Goal: Task Accomplishment & Management: Complete application form

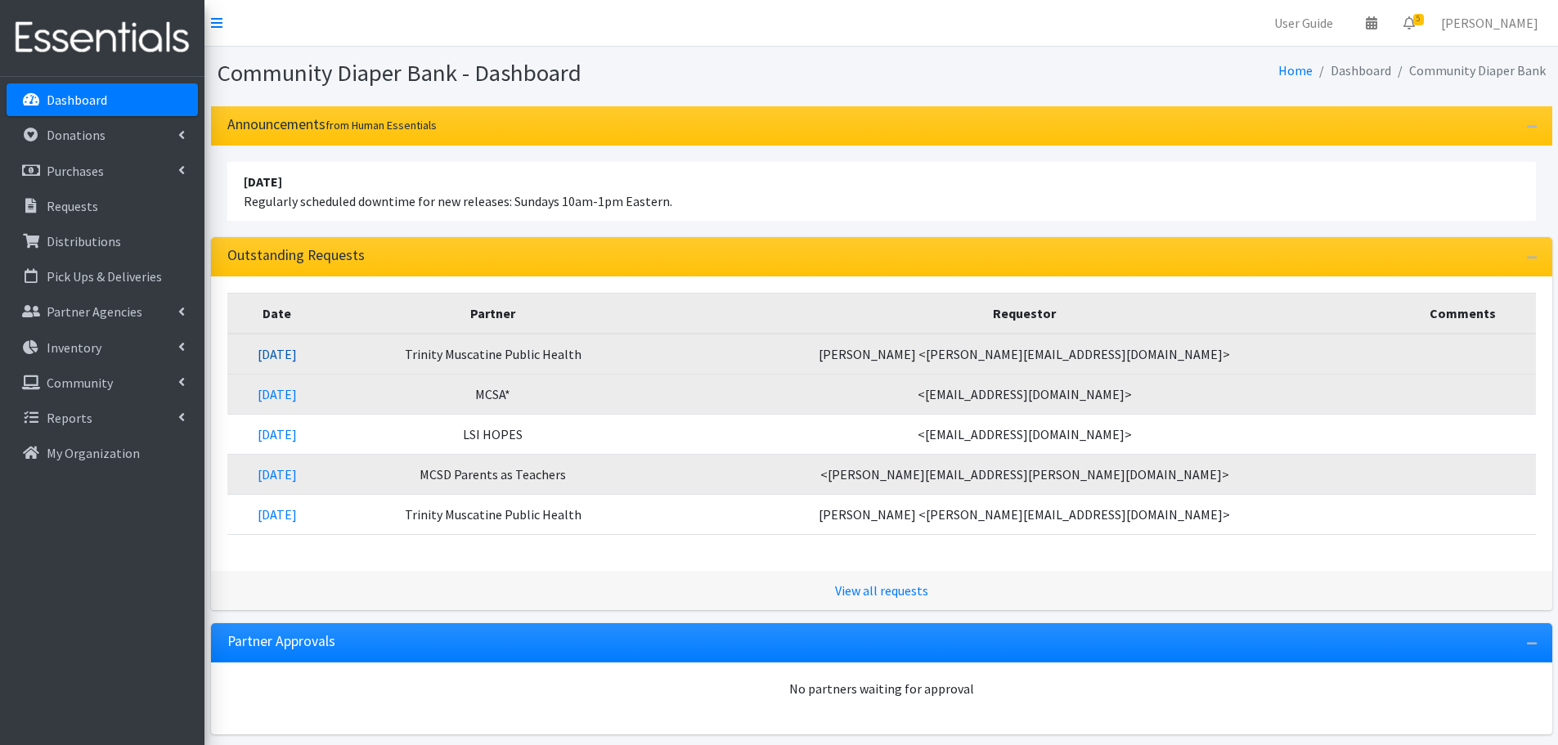
click at [297, 358] on link "[DATE]" at bounding box center [277, 354] width 39 height 16
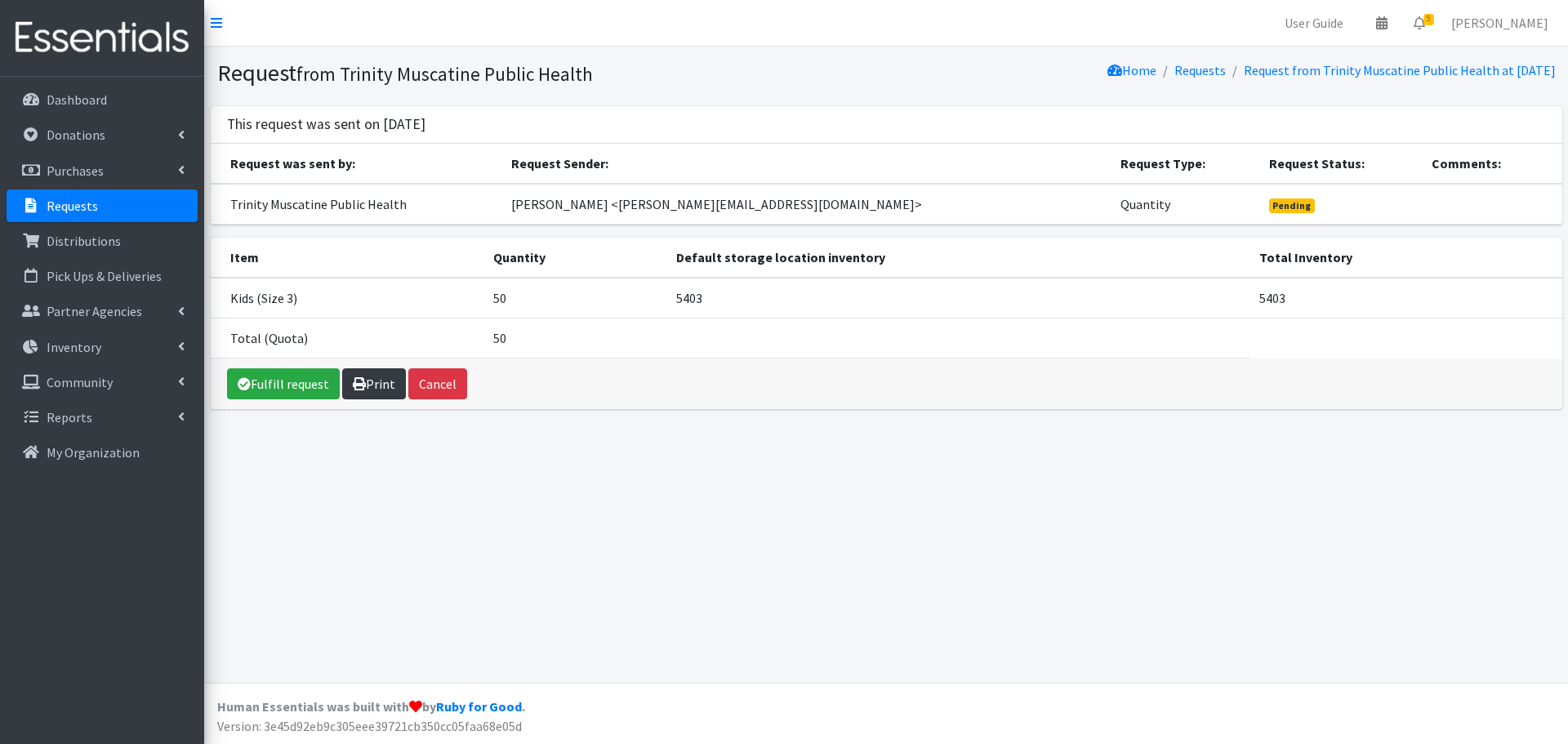
click at [368, 388] on link "Print" at bounding box center [374, 383] width 64 height 31
click at [283, 387] on link "Fulfill request" at bounding box center [282, 383] width 113 height 31
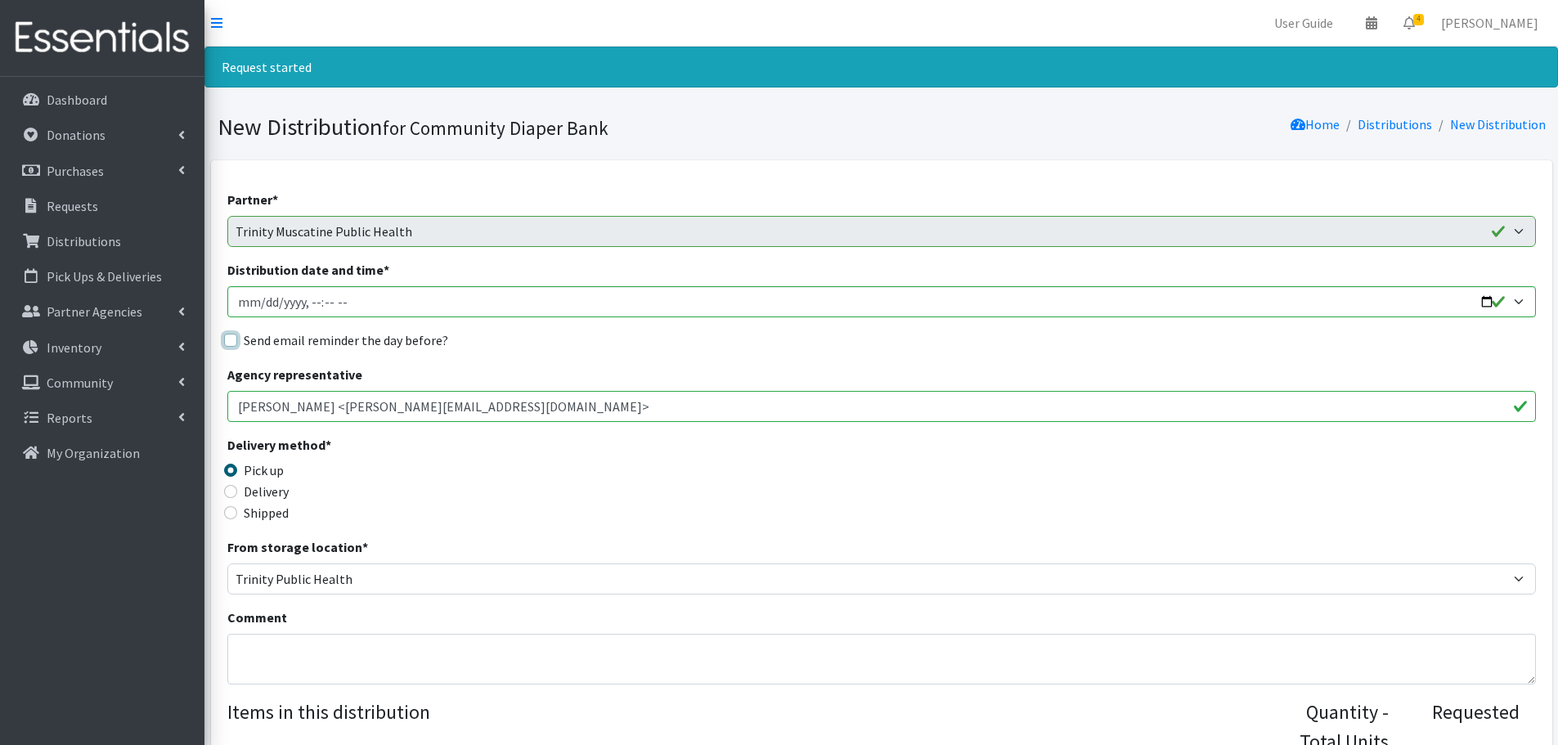
click at [227, 338] on input "Send email reminder the day before?" at bounding box center [230, 340] width 13 height 13
checkbox input "true"
click at [1488, 304] on input "Distribution date and time *" at bounding box center [881, 301] width 1309 height 31
click at [407, 304] on input "Distribution date and time *" at bounding box center [881, 301] width 1309 height 31
click at [1488, 302] on input "Distribution date and time *" at bounding box center [881, 301] width 1309 height 31
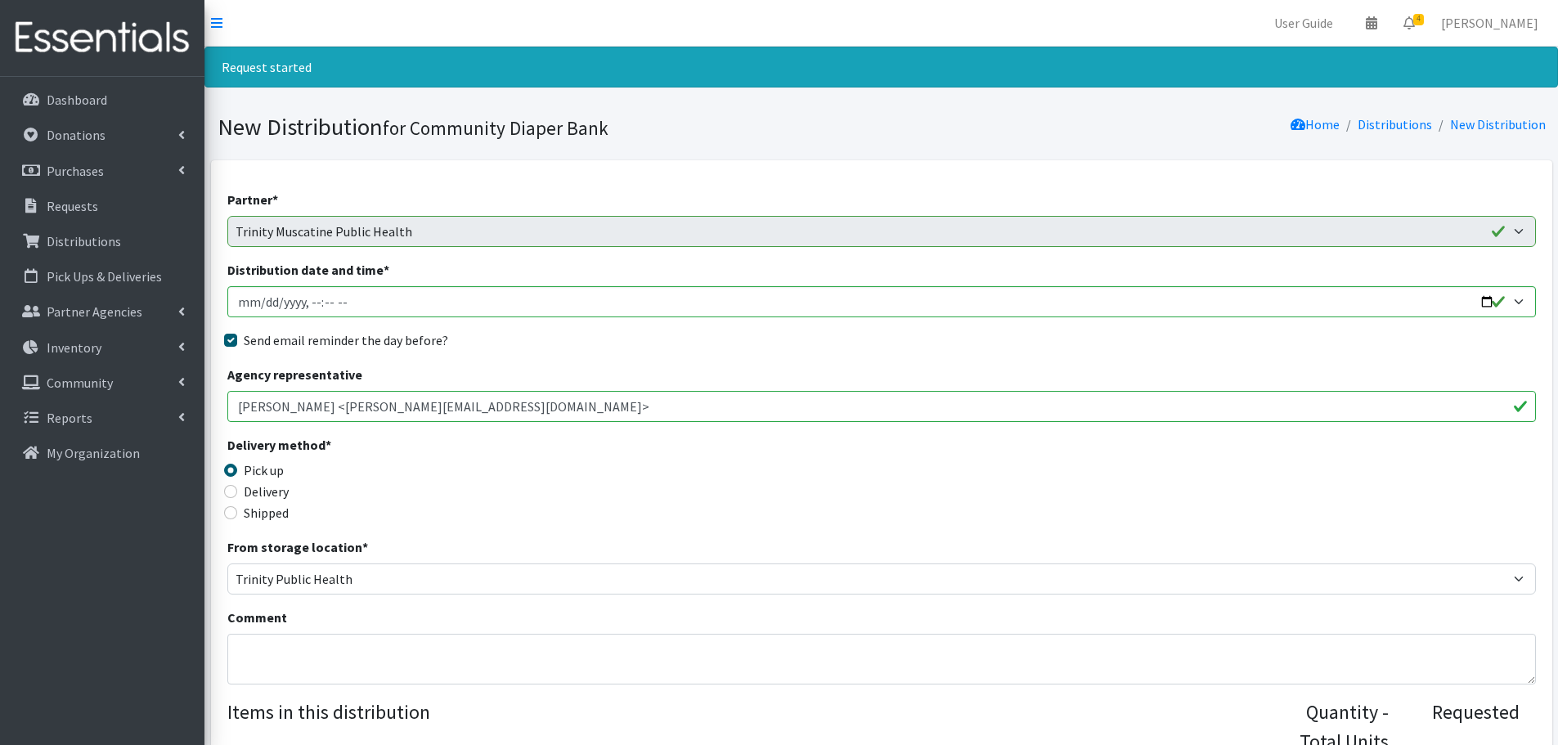
type input "[DATE]T13:00"
click at [762, 368] on div "Agency representative Kate Arndt <kaitlyn.arndt@unitypoint.org>" at bounding box center [881, 393] width 1309 height 57
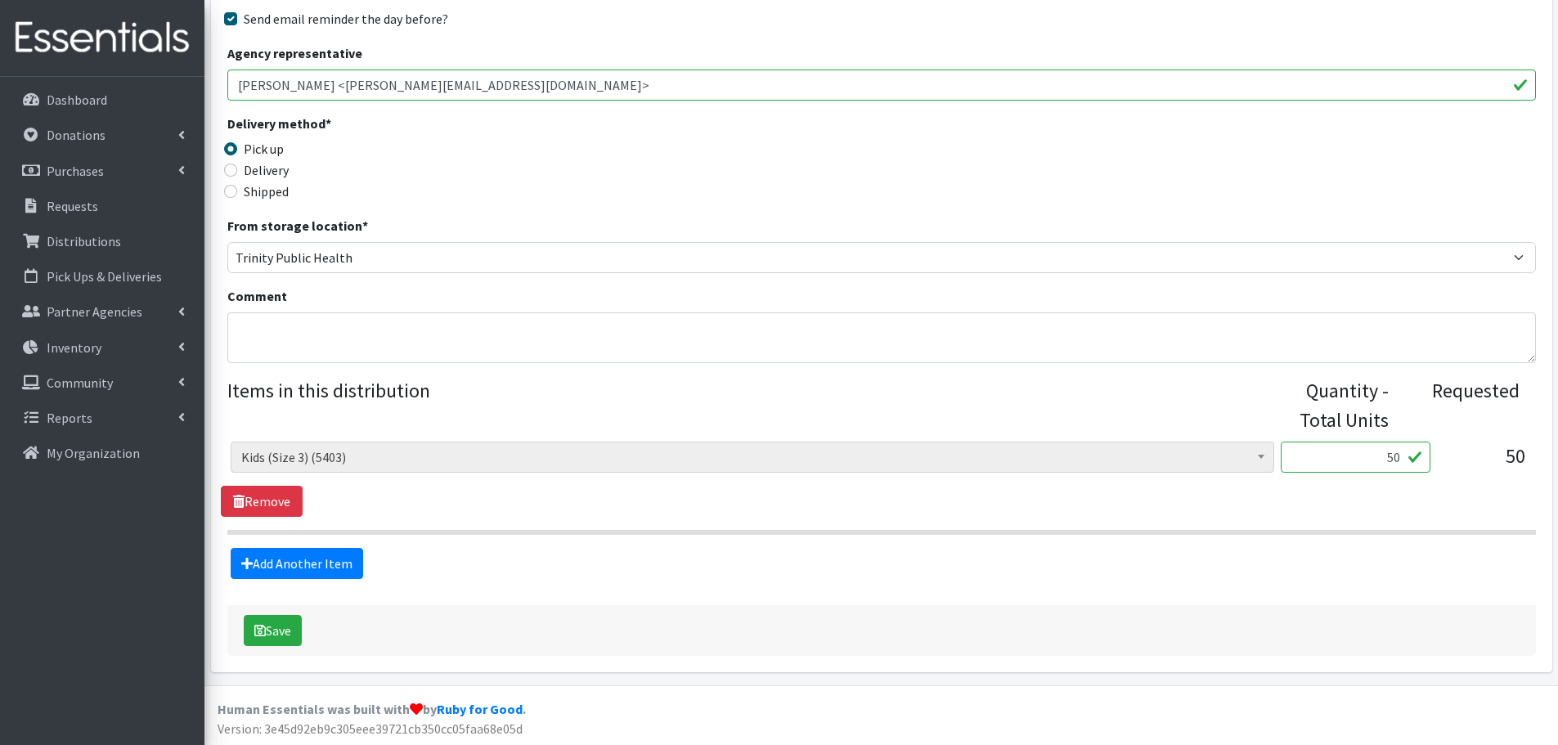
scroll to position [323, 0]
click at [277, 627] on button "Save" at bounding box center [273, 629] width 58 height 31
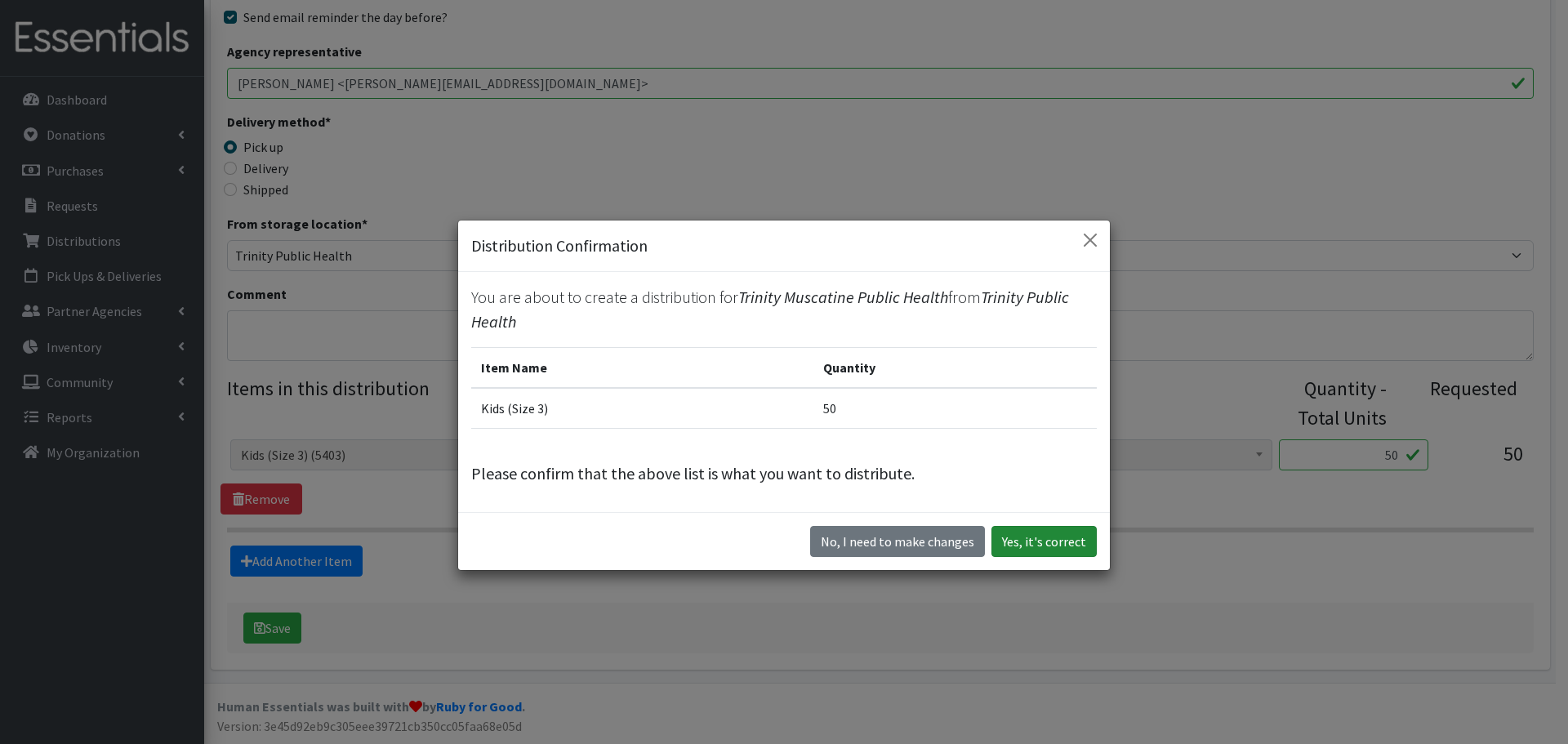
click at [1057, 541] on button "Yes, it's correct" at bounding box center [1044, 541] width 106 height 31
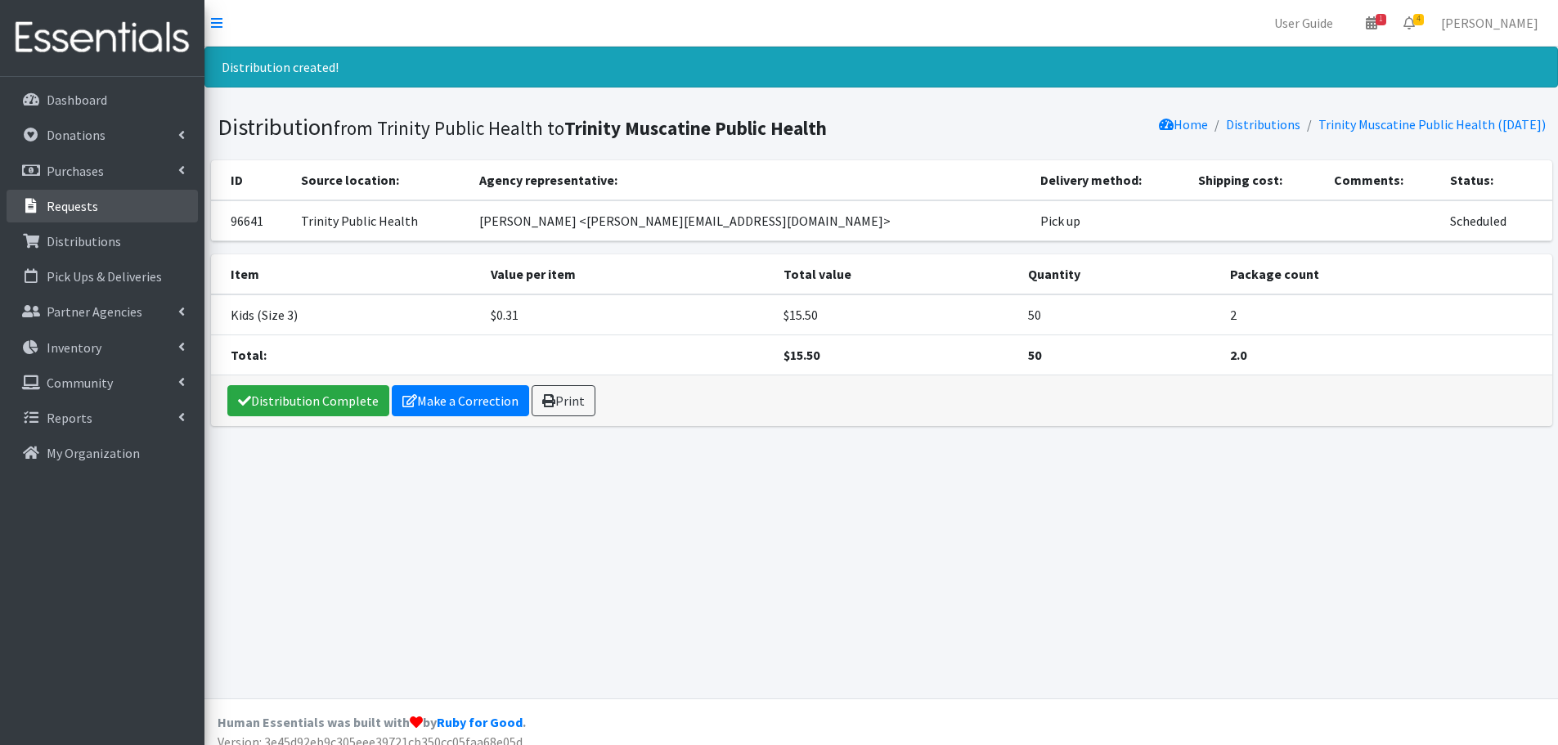
click at [114, 208] on link "Requests" at bounding box center [102, 206] width 191 height 33
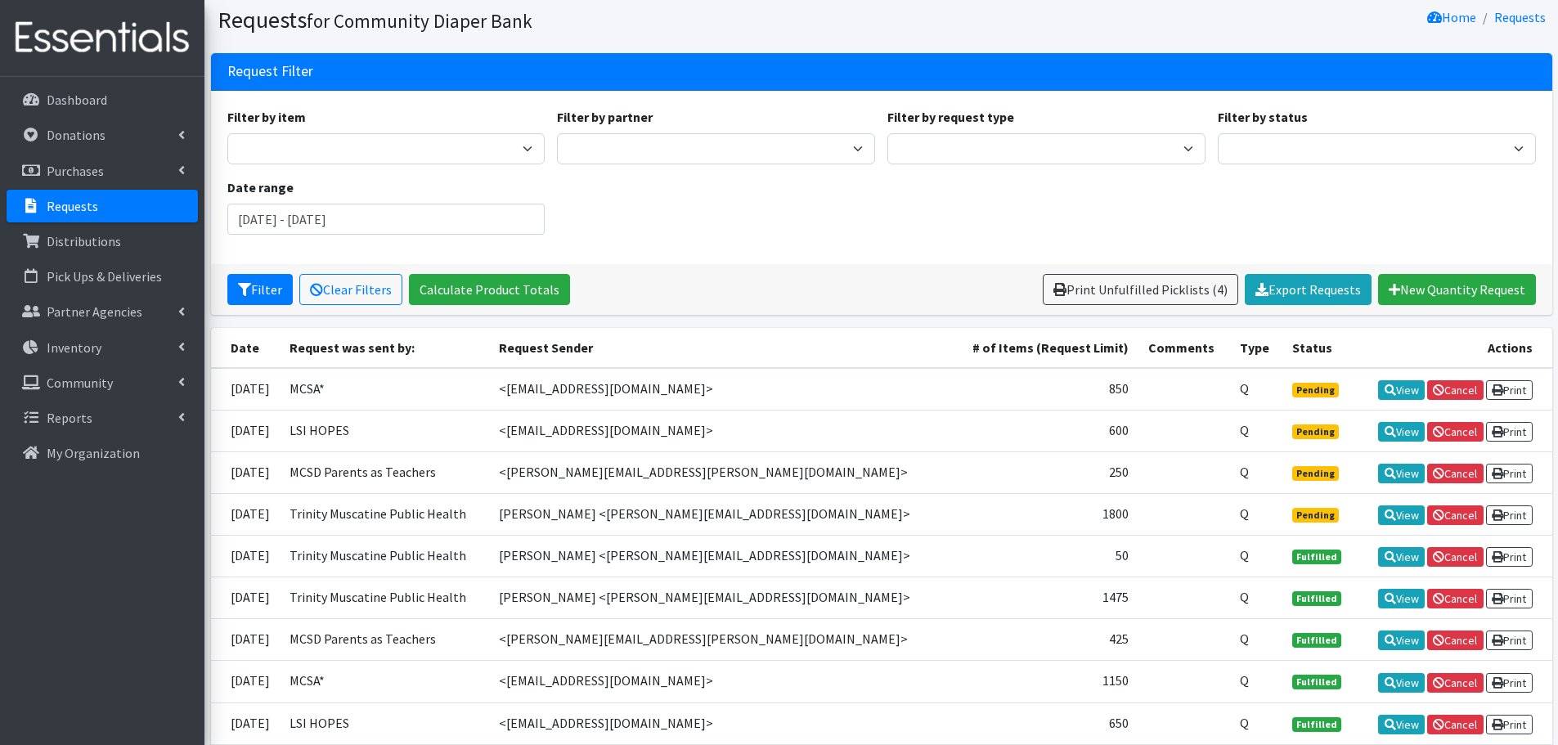
scroll to position [82, 0]
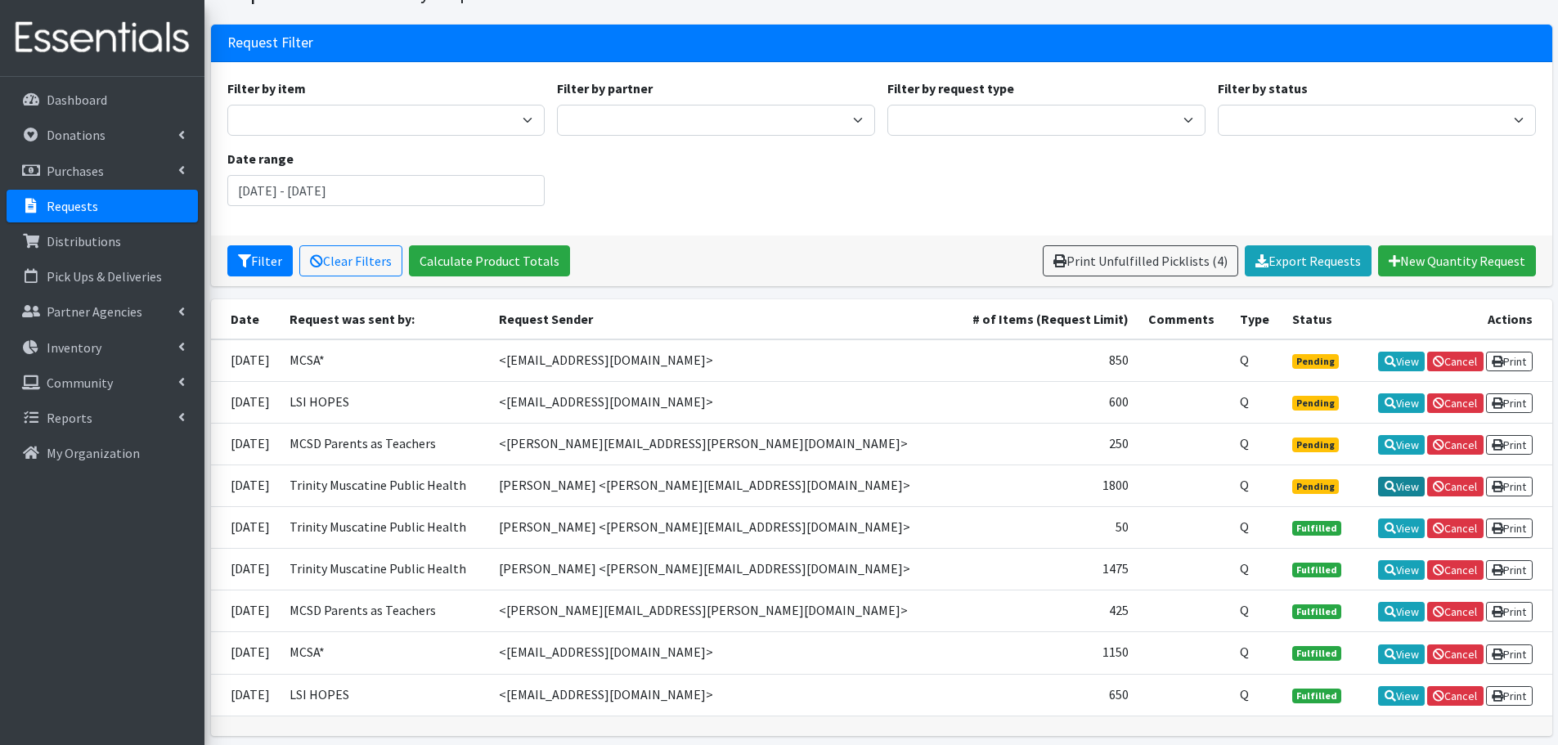
click at [1386, 488] on icon at bounding box center [1390, 486] width 11 height 11
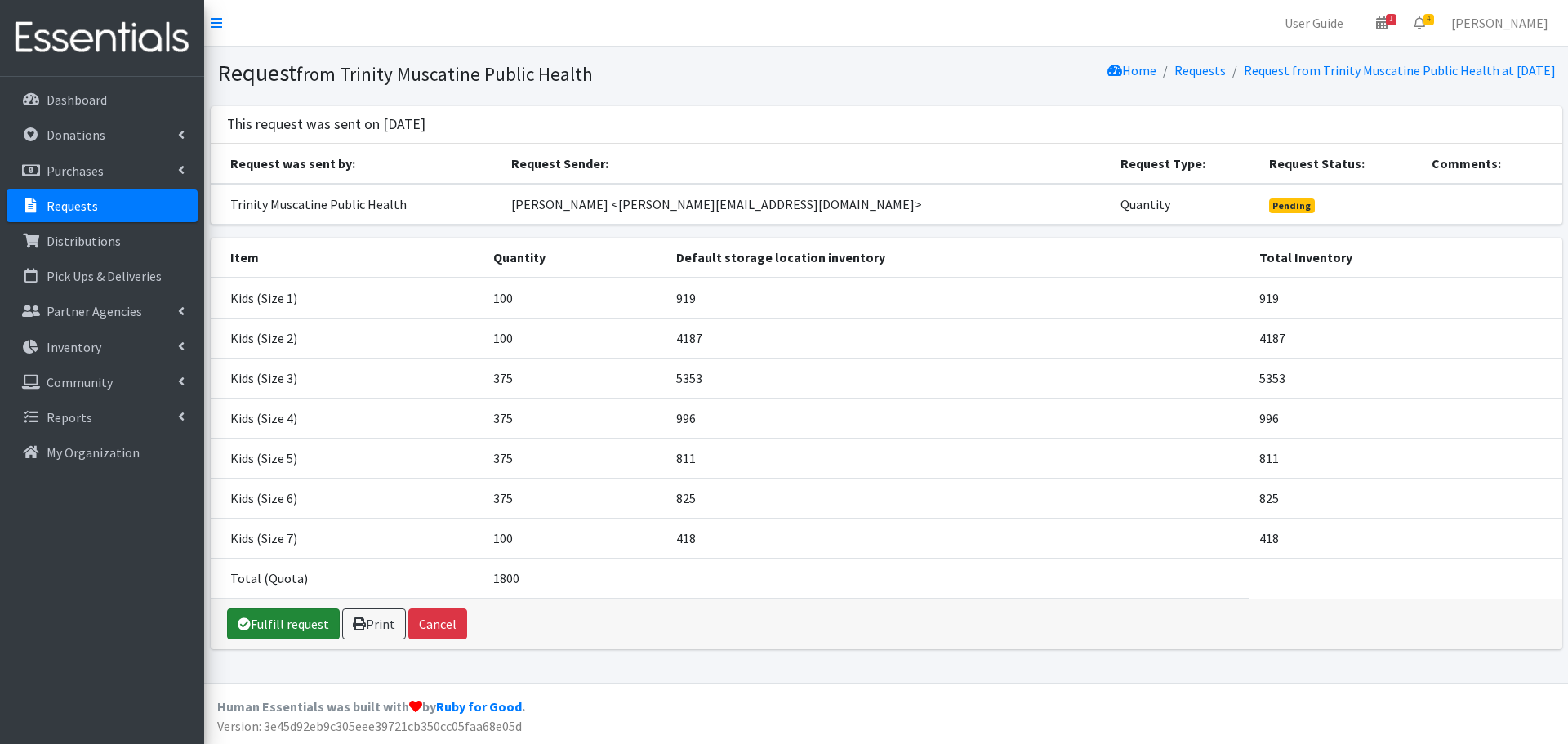
click at [255, 621] on link "Fulfill request" at bounding box center [282, 623] width 113 height 31
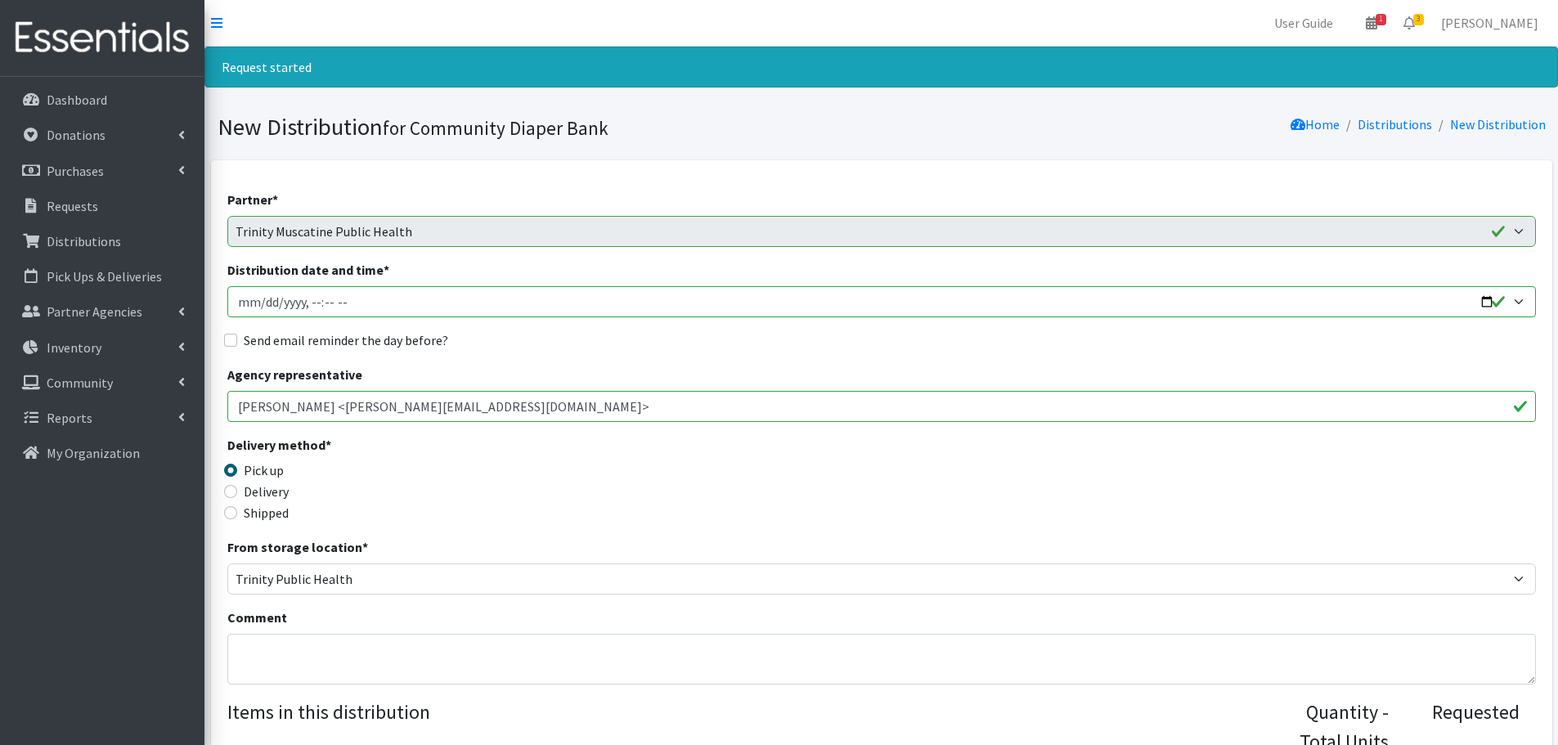
click at [1486, 302] on input "Distribution date and time *" at bounding box center [881, 301] width 1309 height 31
type input "[DATE]T13:00"
click at [695, 466] on div "Delivery method * Pick up Delivery Shipped Shipping cost" at bounding box center [881, 486] width 1309 height 102
click at [236, 340] on input "Send email reminder the day before?" at bounding box center [230, 340] width 13 height 13
checkbox input "true"
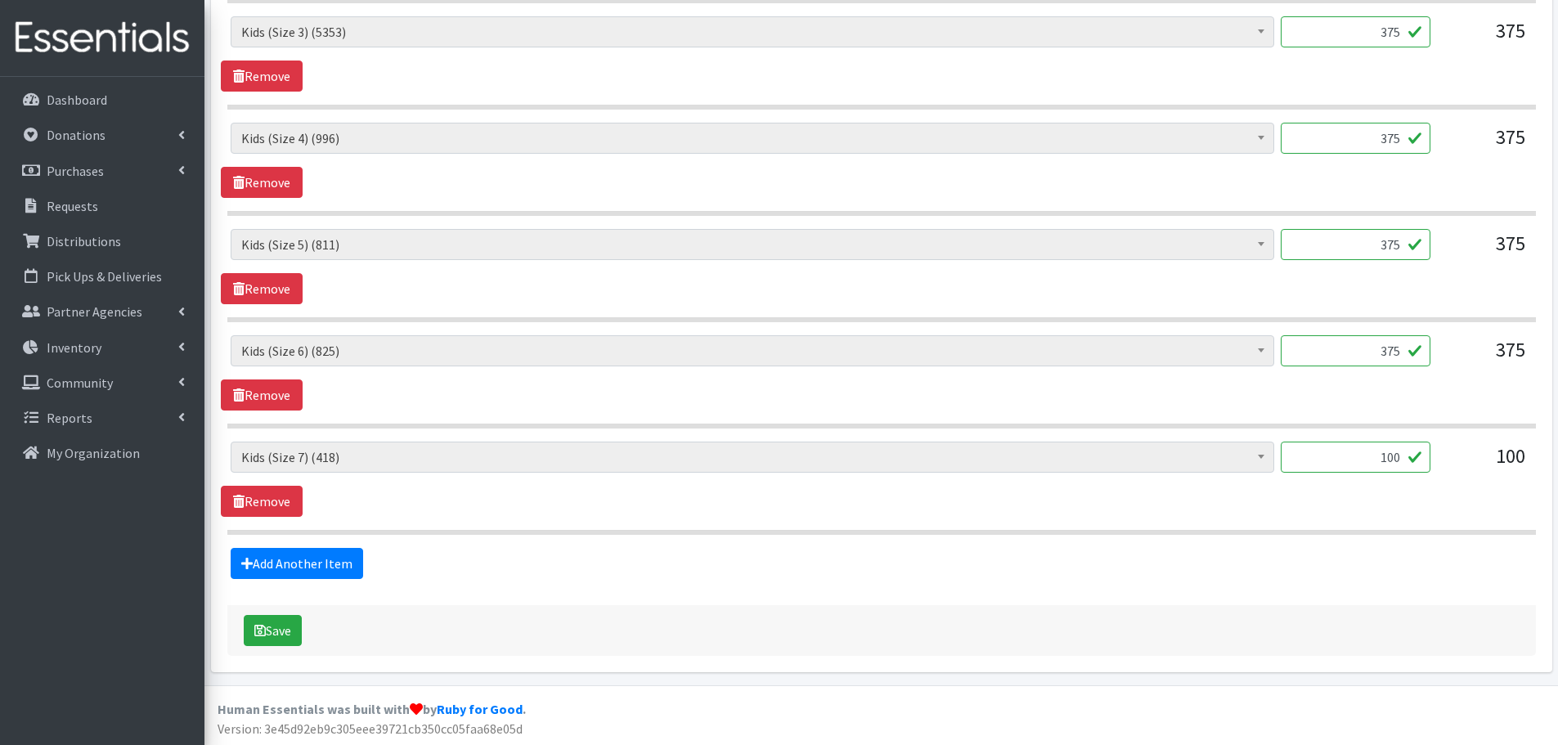
scroll to position [961, 0]
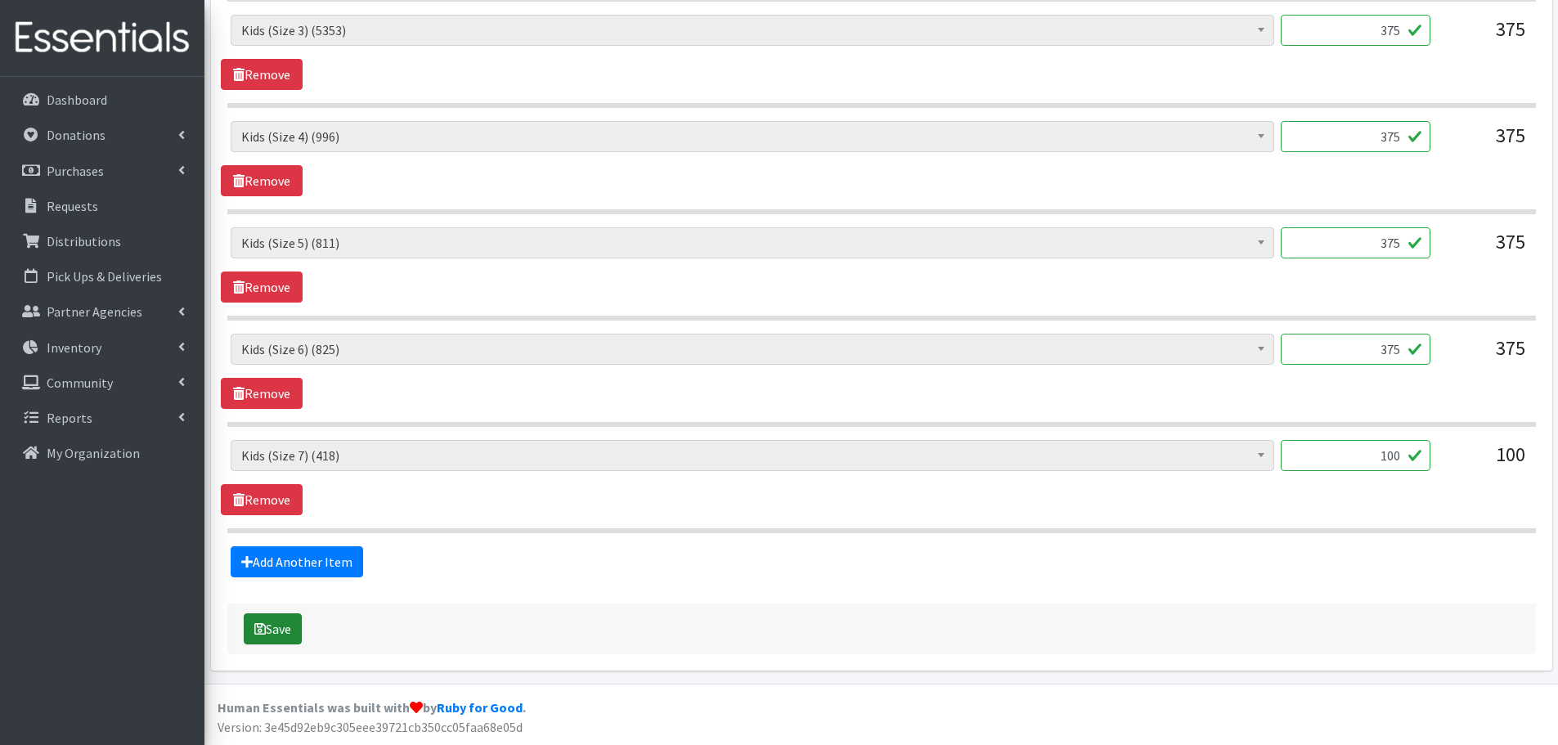
drag, startPoint x: 277, startPoint y: 628, endPoint x: 301, endPoint y: 623, distance: 24.2
click at [277, 628] on button "Save" at bounding box center [273, 629] width 58 height 31
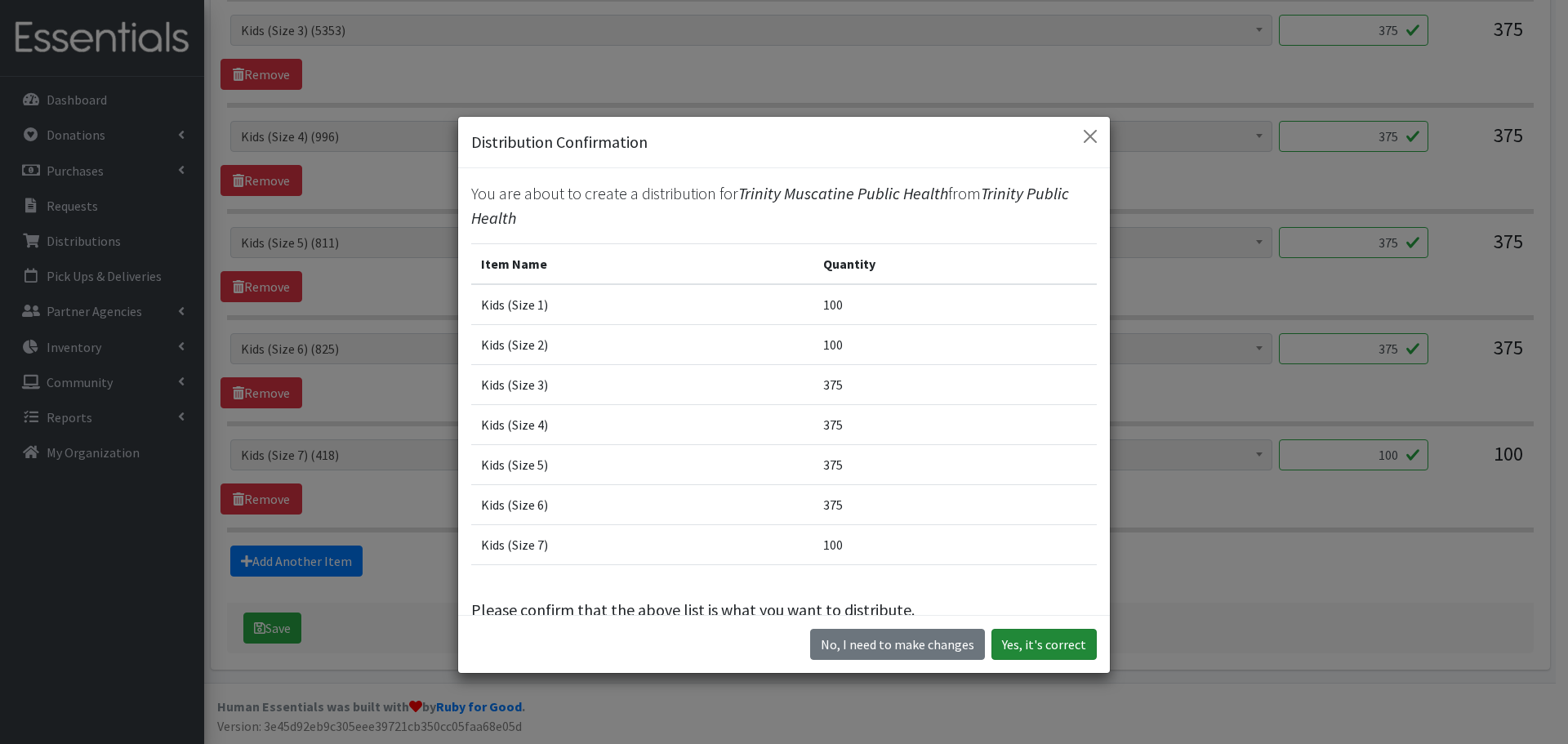
click at [1047, 645] on button "Yes, it's correct" at bounding box center [1044, 644] width 106 height 31
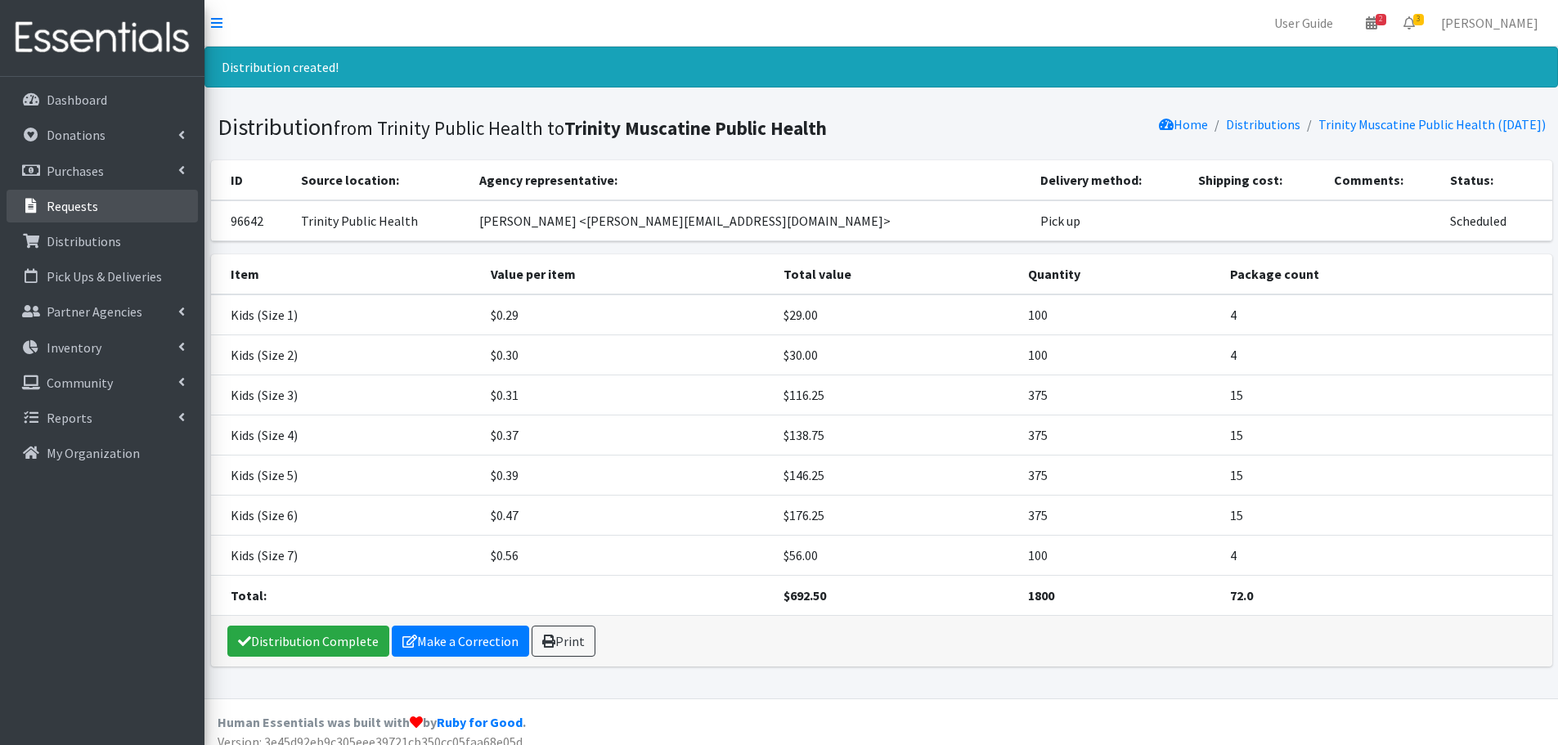
drag, startPoint x: 93, startPoint y: 211, endPoint x: 102, endPoint y: 209, distance: 9.3
click at [93, 211] on p "Requests" at bounding box center [73, 206] width 52 height 16
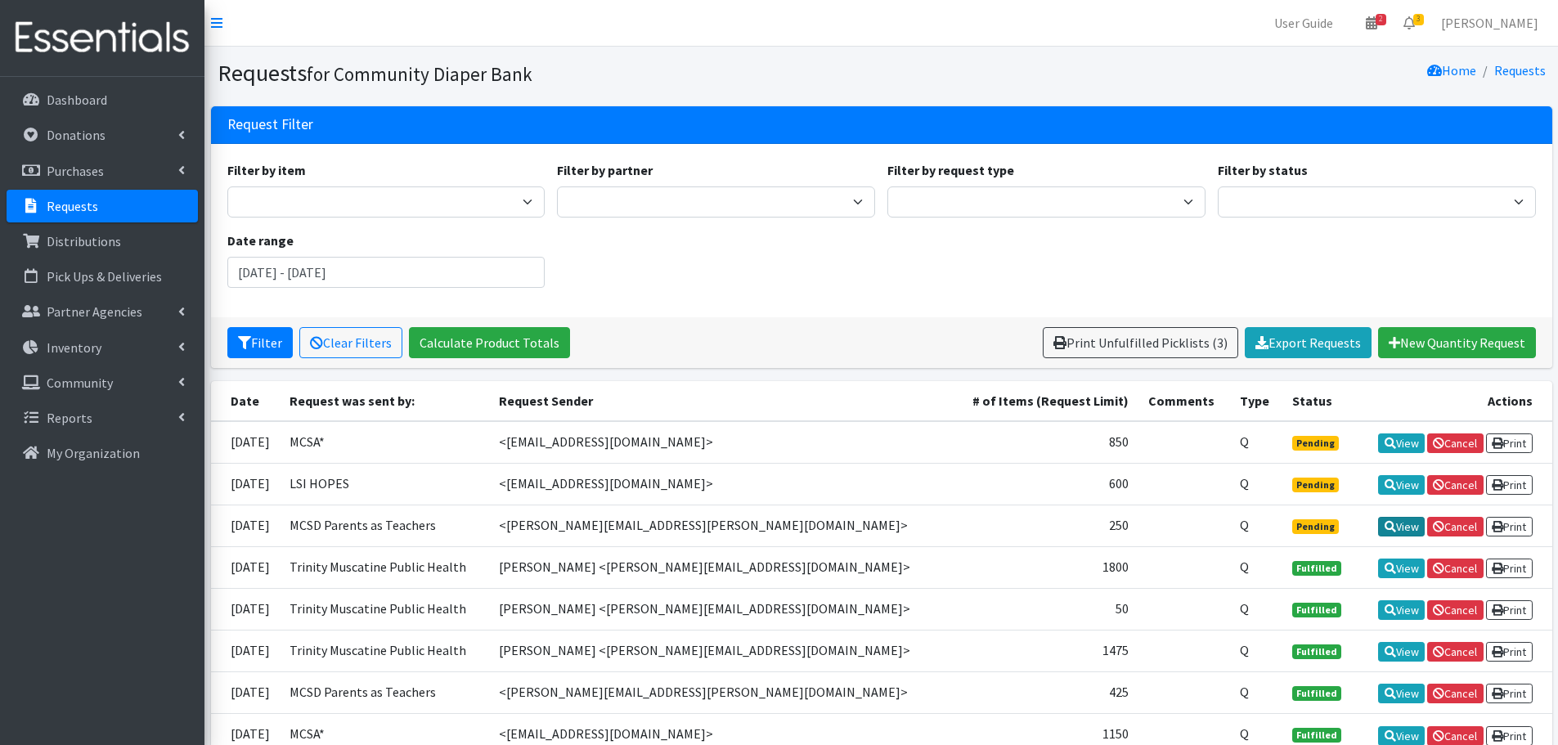
click at [1388, 522] on icon at bounding box center [1390, 526] width 11 height 11
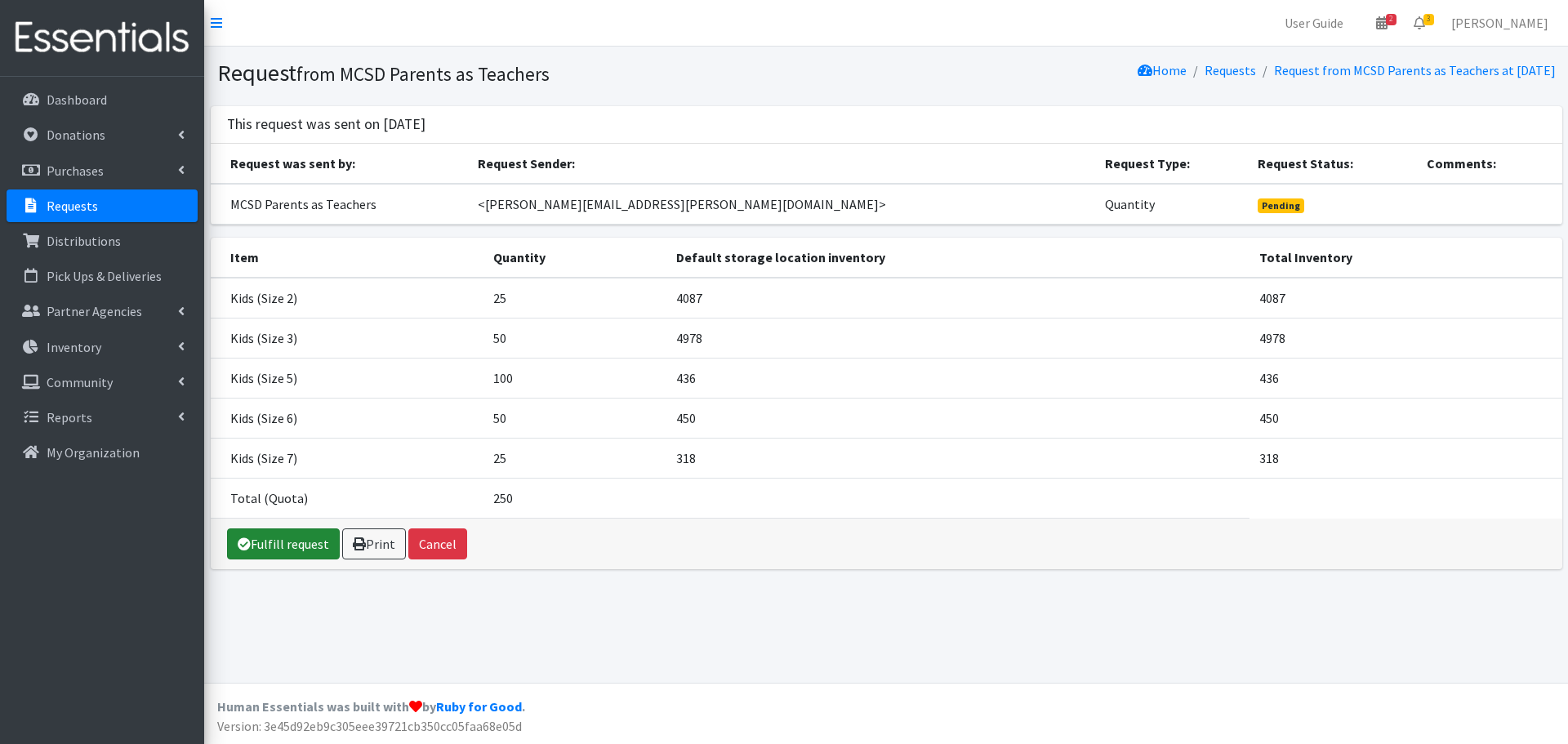
click at [289, 546] on link "Fulfill request" at bounding box center [282, 543] width 113 height 31
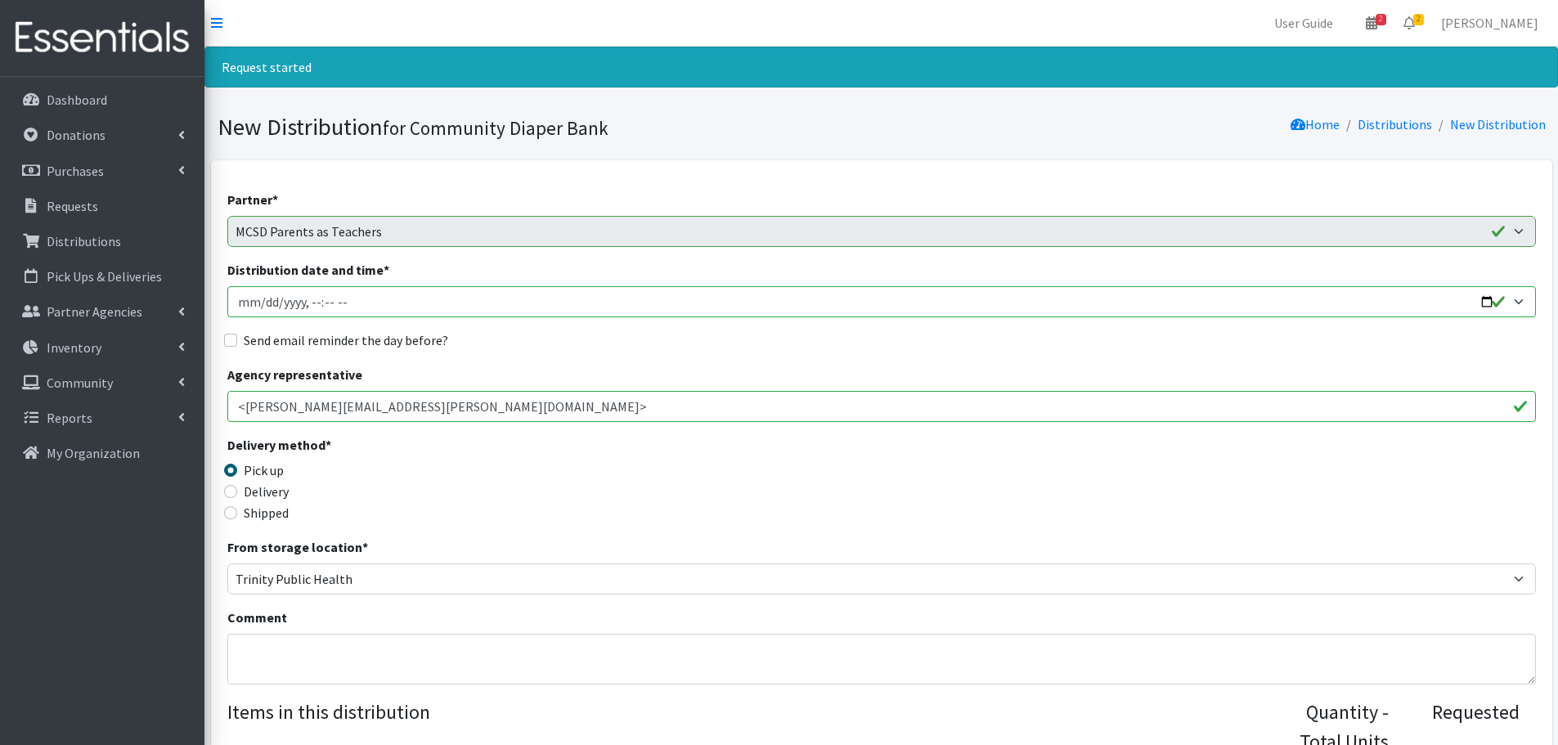
click at [1485, 299] on input "Distribution date and time *" at bounding box center [881, 301] width 1309 height 31
type input "2025-09-19T13:00"
click at [615, 344] on div "Send email reminder the day before?" at bounding box center [881, 341] width 1309 height 20
click at [232, 333] on div "Send email reminder the day before?" at bounding box center [881, 341] width 1309 height 20
click at [232, 337] on input "Send email reminder the day before?" at bounding box center [230, 340] width 13 height 13
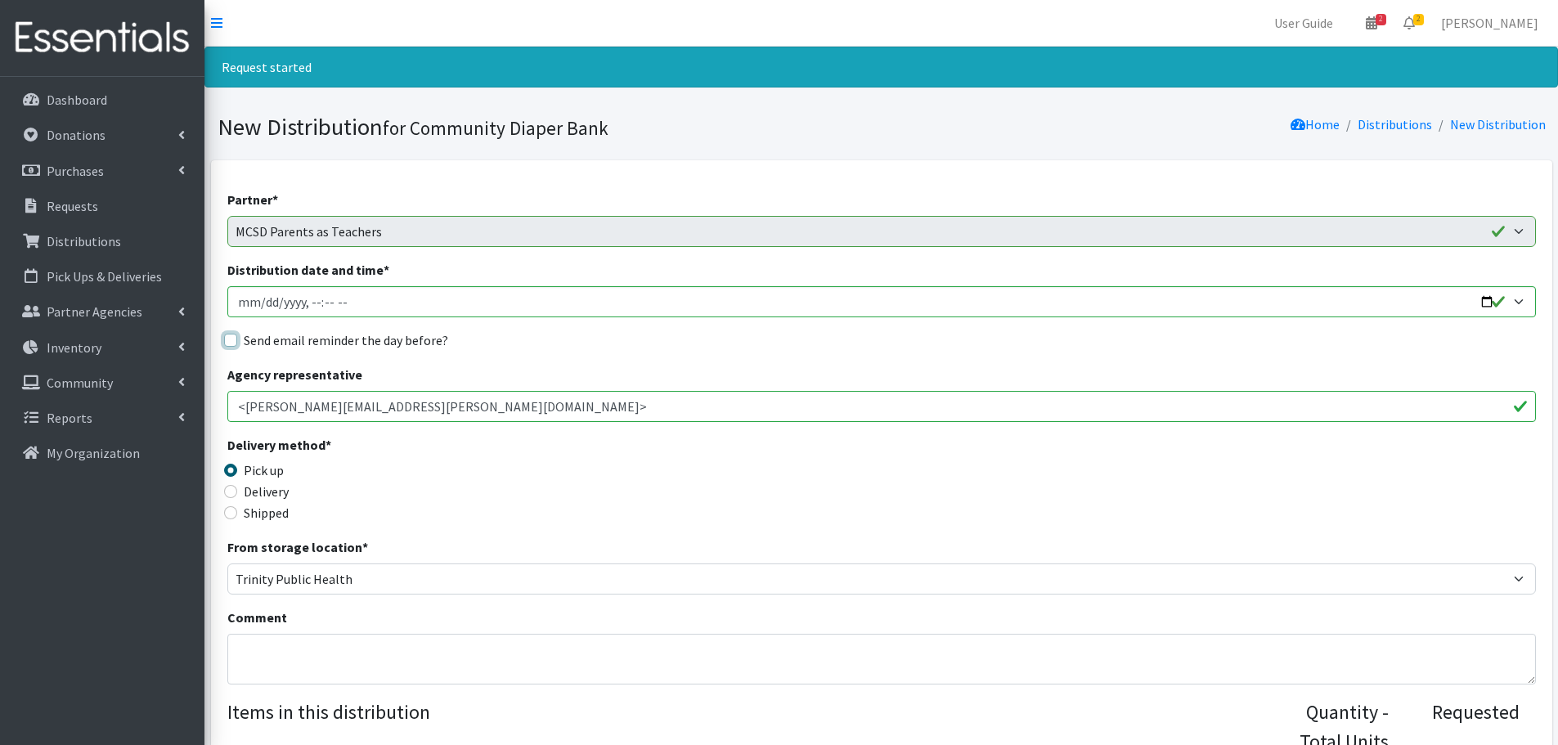
checkbox input "true"
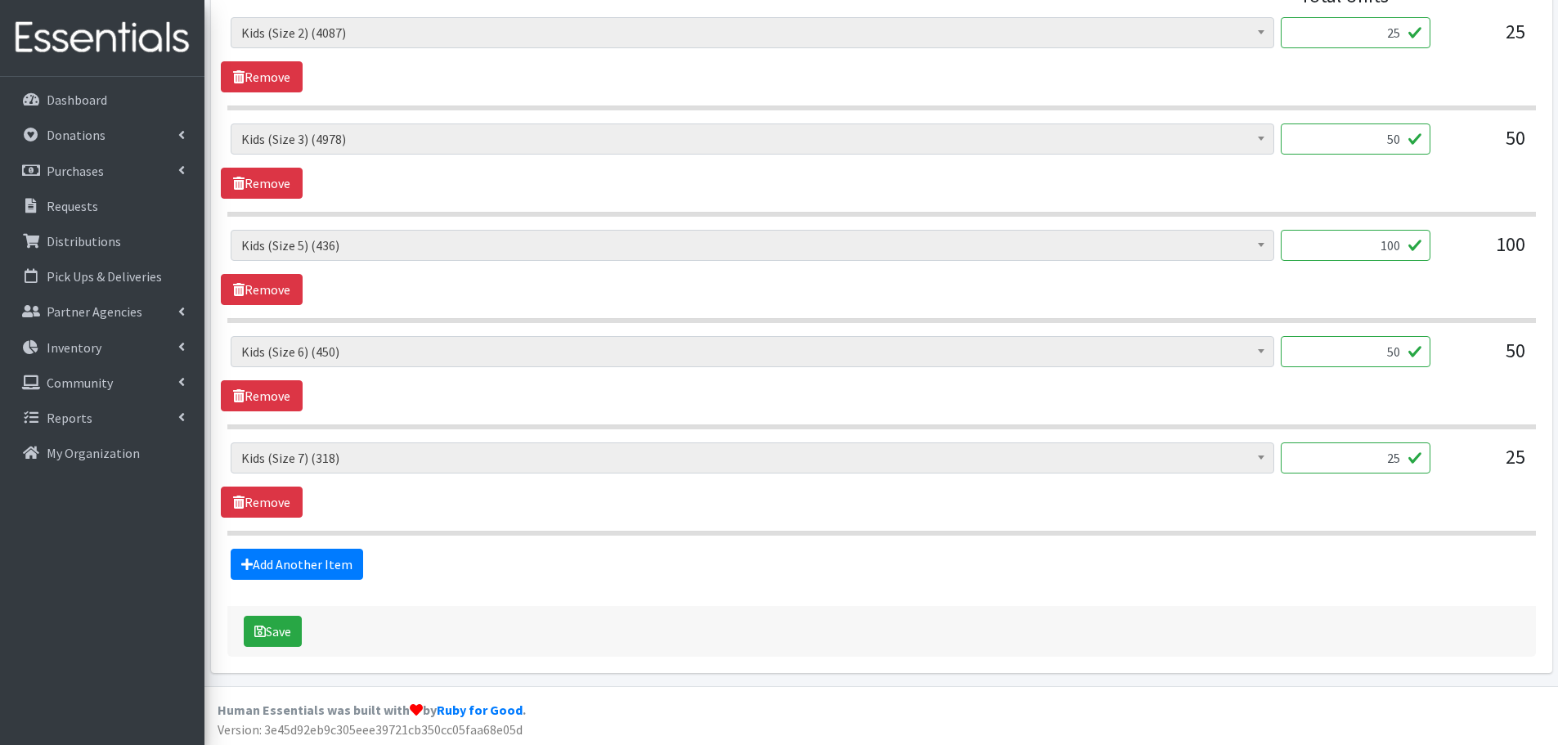
scroll to position [749, 0]
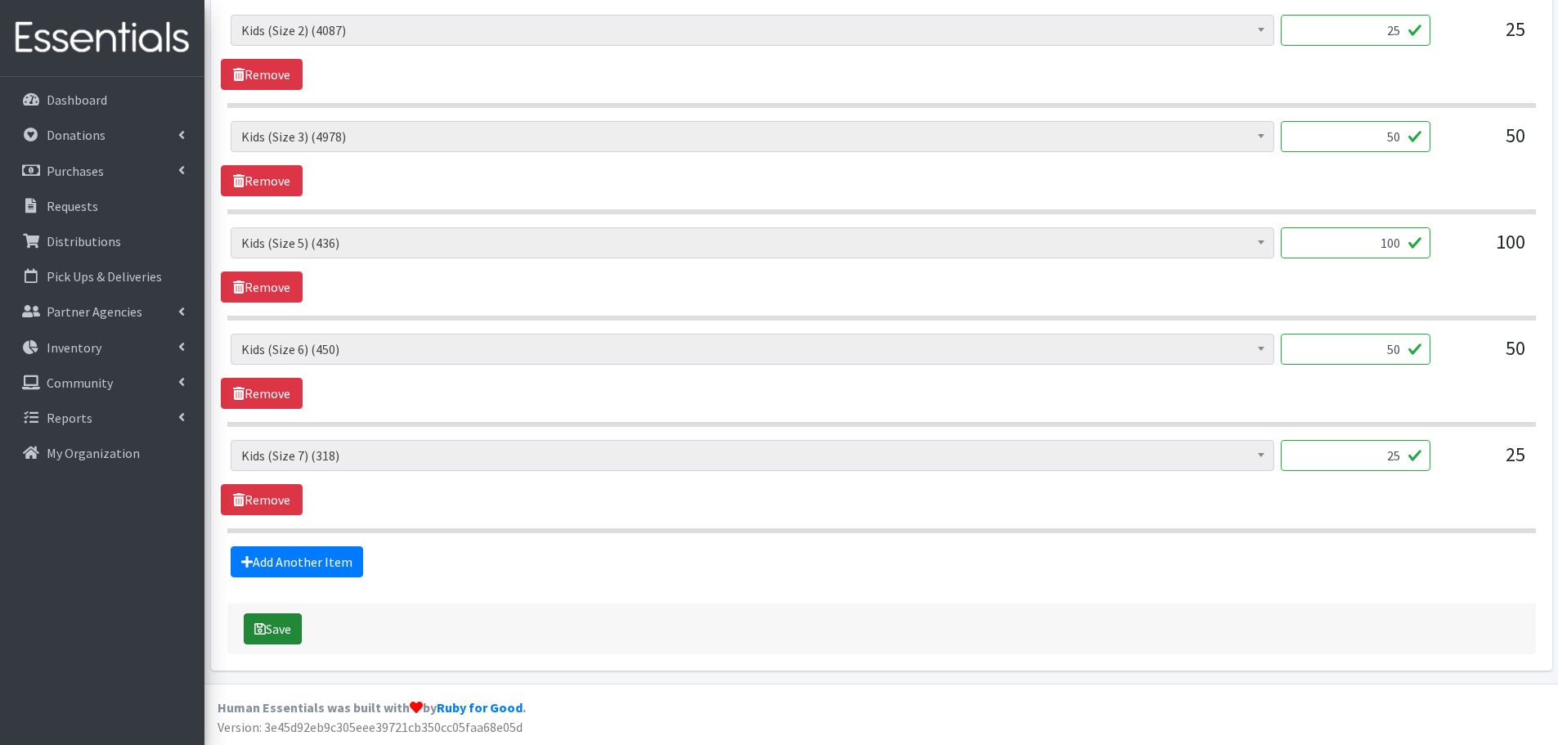
click at [273, 627] on button "Save" at bounding box center [273, 629] width 58 height 31
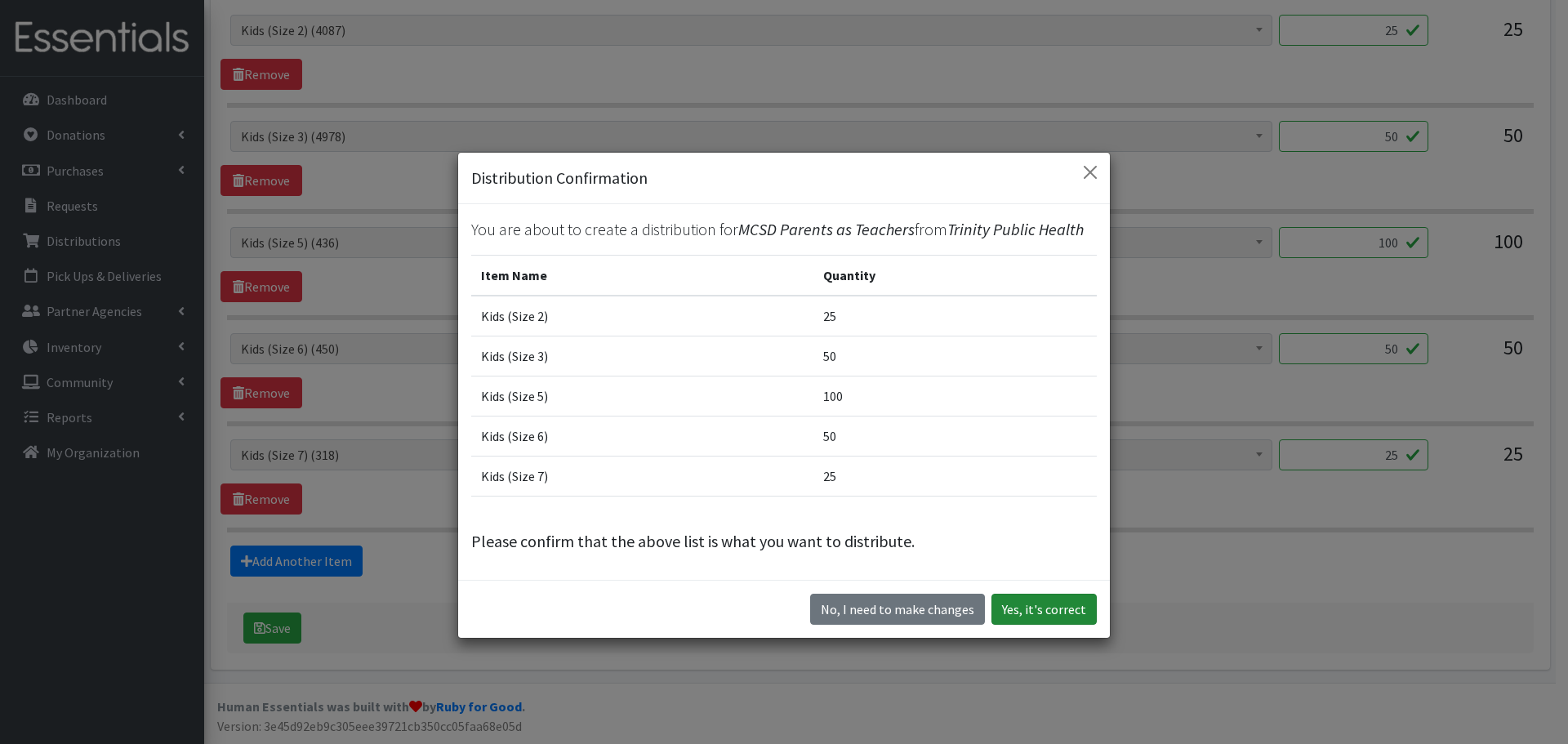
click at [1043, 611] on button "Yes, it's correct" at bounding box center [1044, 609] width 106 height 31
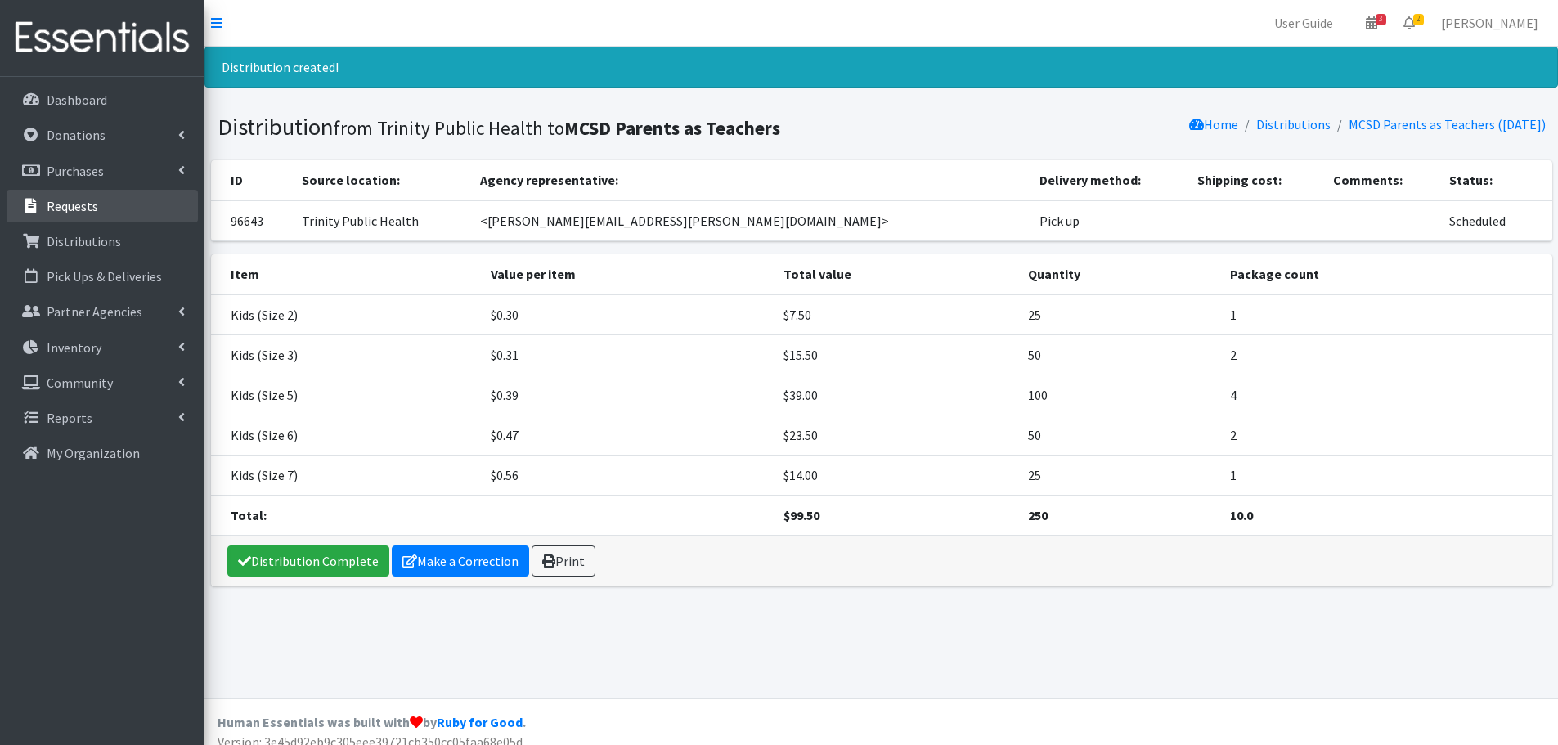
click at [103, 213] on link "Requests" at bounding box center [102, 206] width 191 height 33
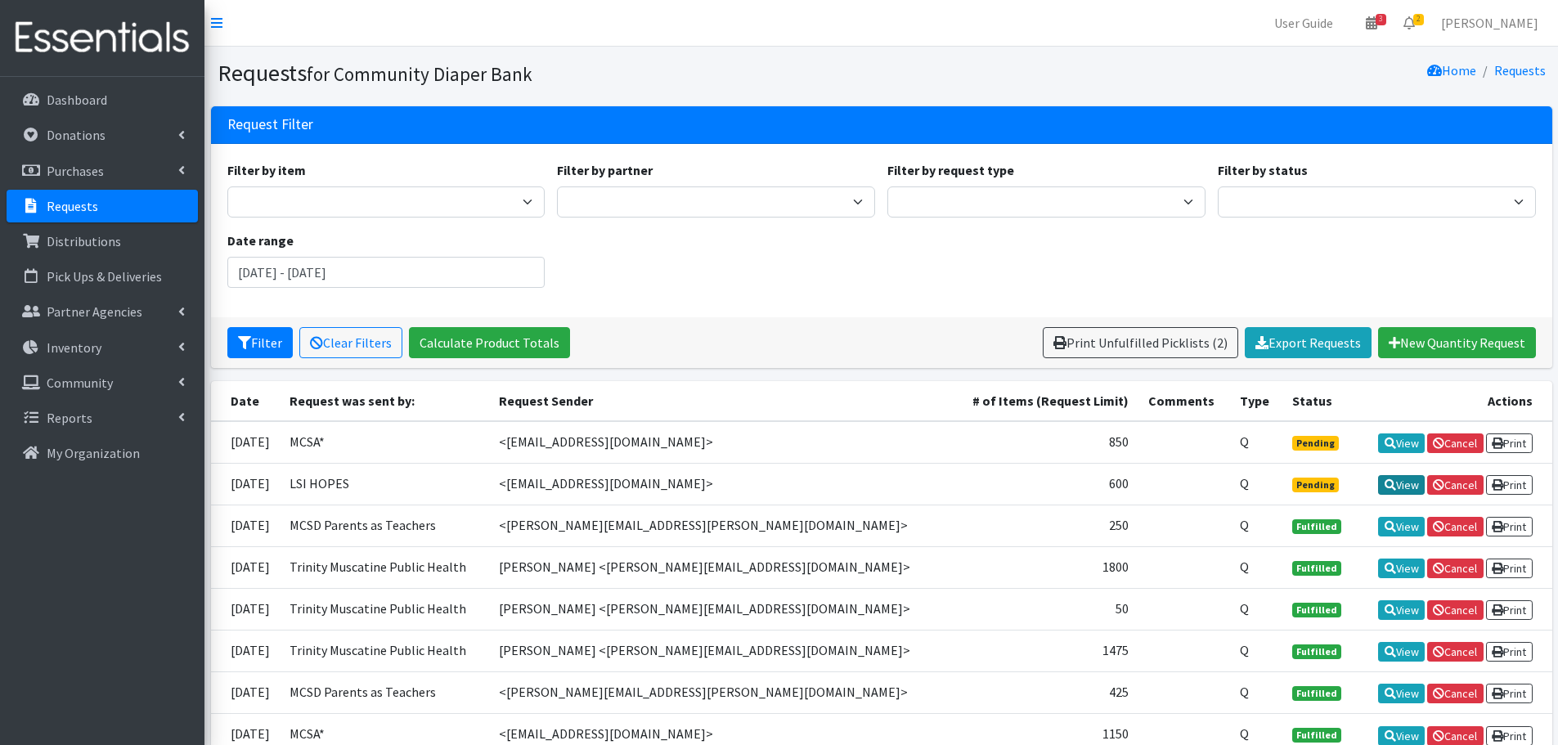
click at [1389, 483] on link "View" at bounding box center [1402, 485] width 47 height 20
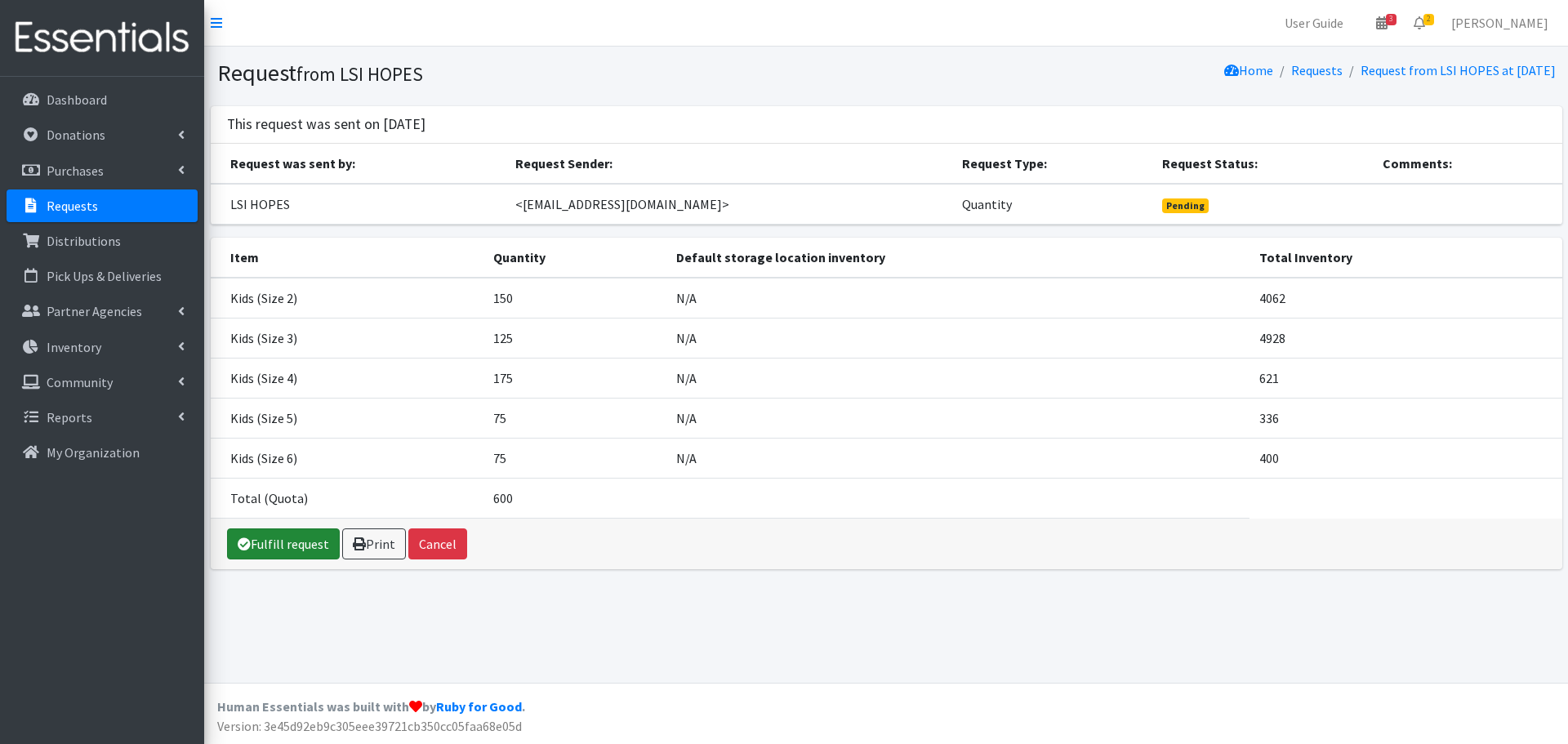
click at [274, 545] on link "Fulfill request" at bounding box center [282, 543] width 113 height 31
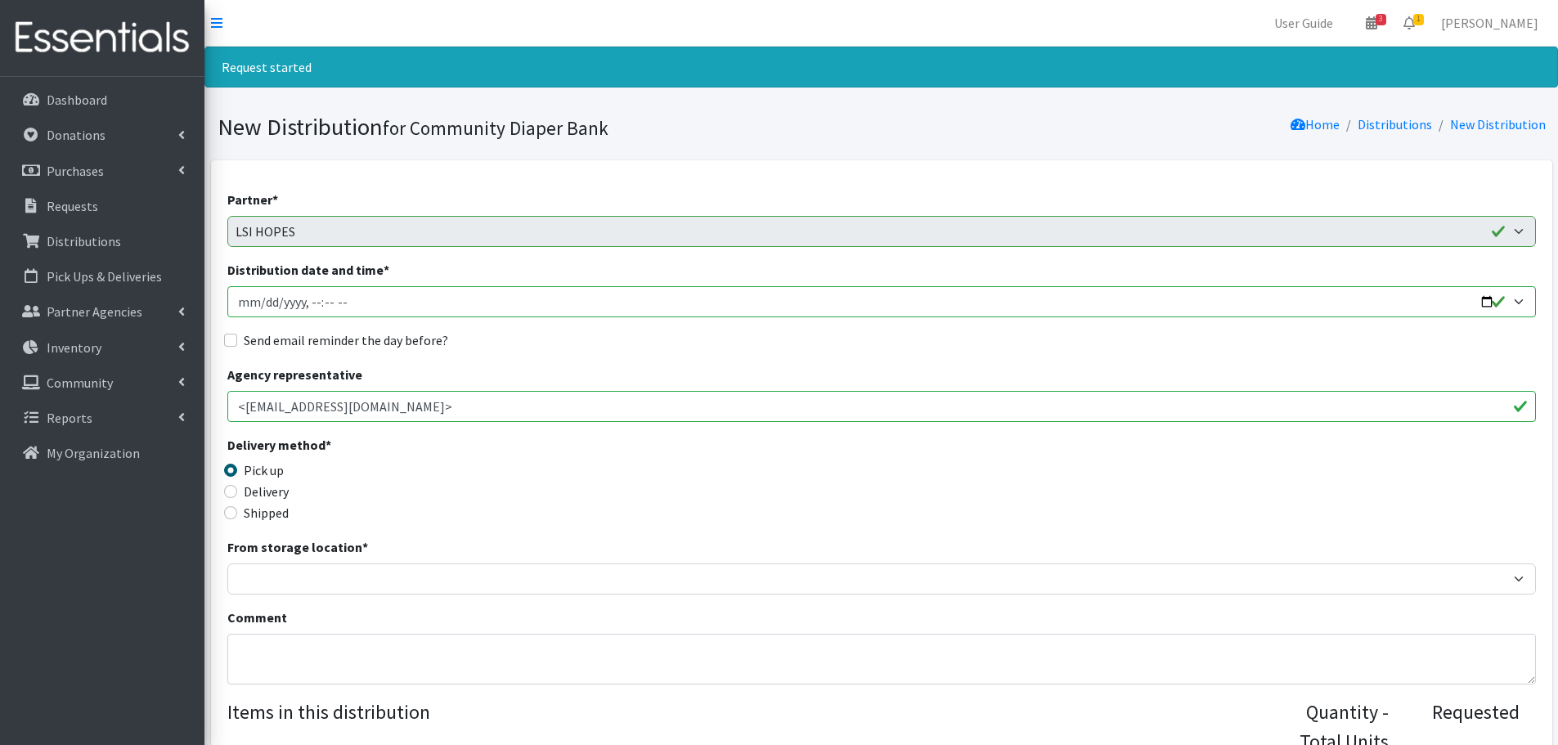
click at [1485, 299] on input "Distribution date and time *" at bounding box center [881, 301] width 1309 height 31
type input "2025-09-19T13:00"
click at [670, 344] on div "Send email reminder the day before?" at bounding box center [881, 341] width 1309 height 20
click at [234, 341] on input "Send email reminder the day before?" at bounding box center [230, 340] width 13 height 13
checkbox input "true"
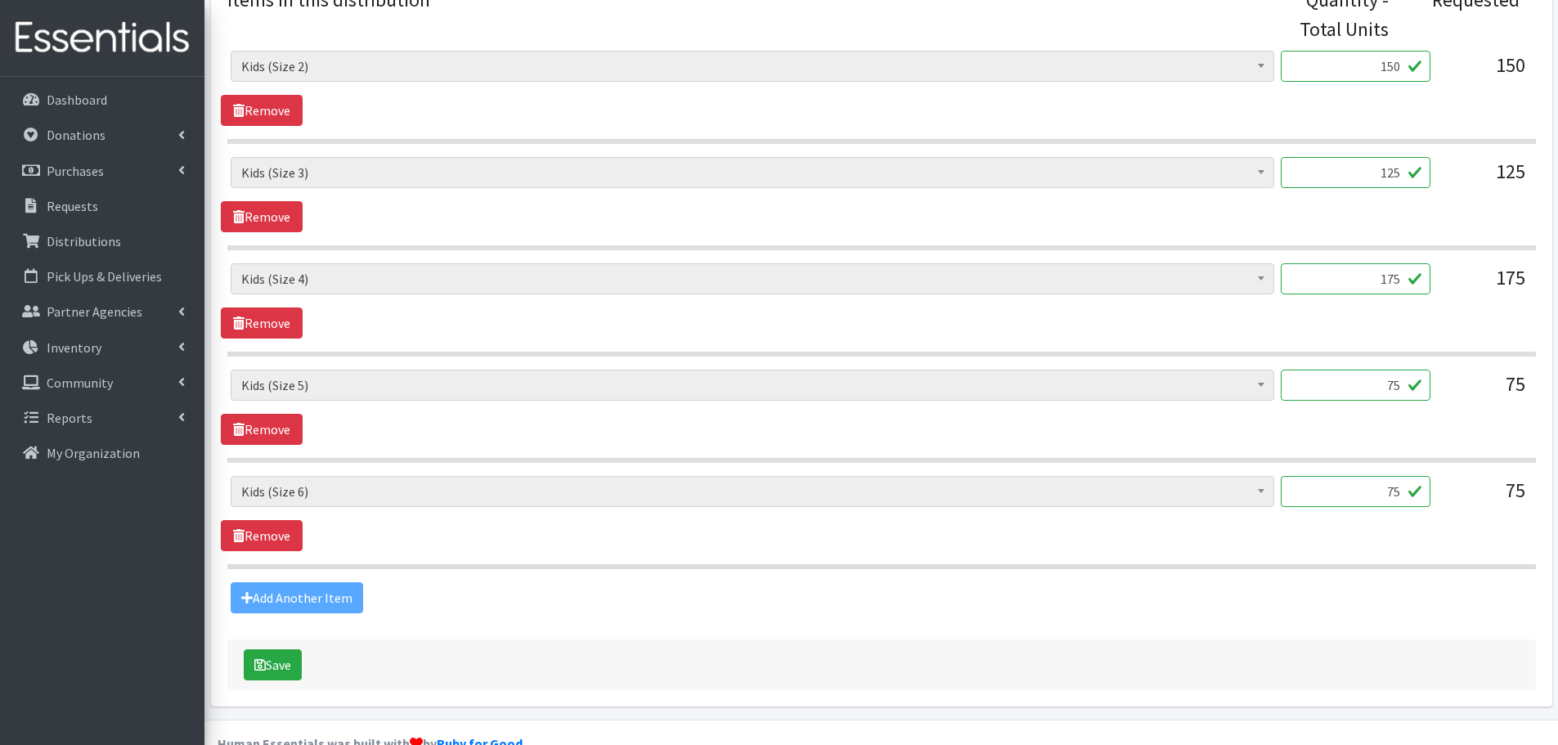
scroll to position [749, 0]
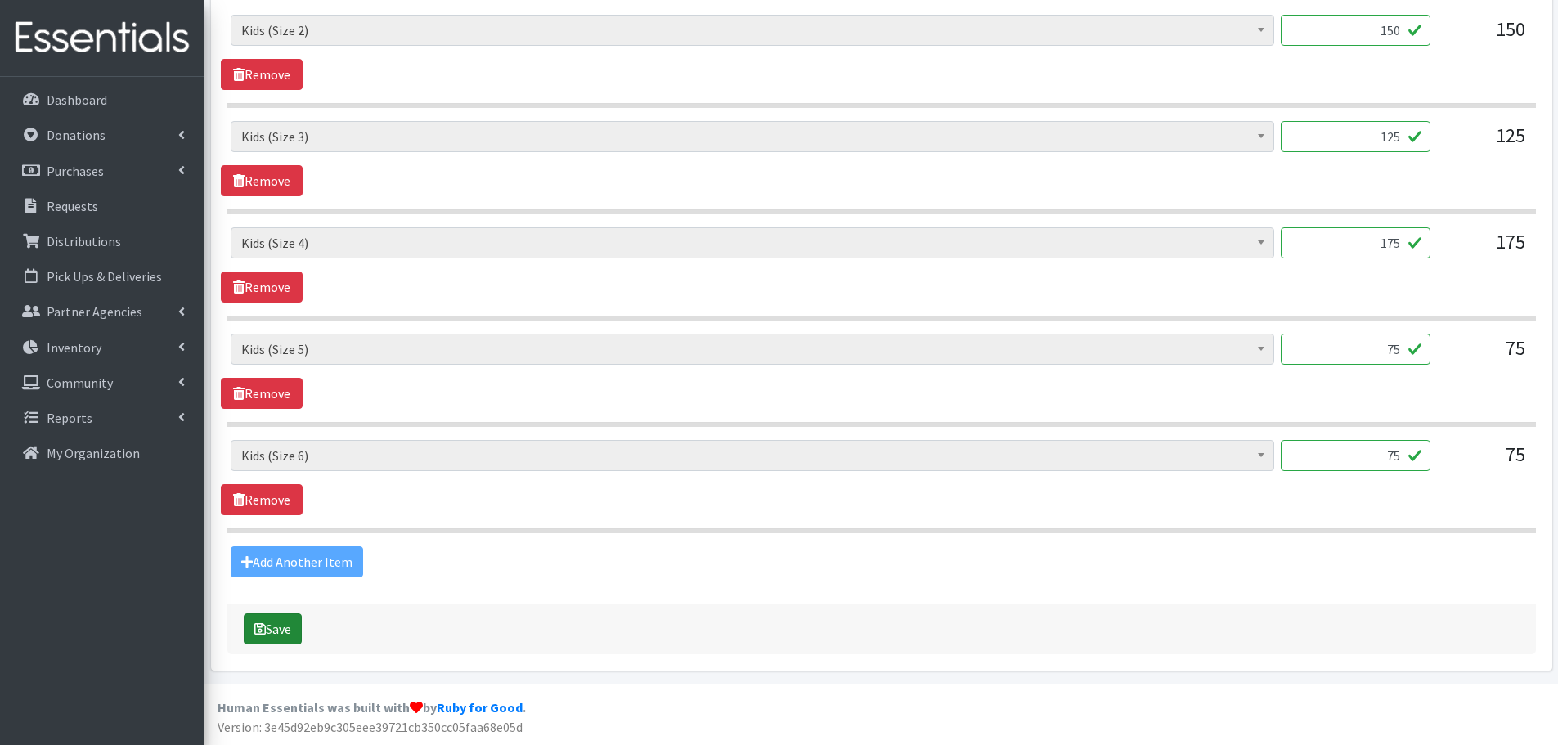
click at [284, 625] on button "Save" at bounding box center [273, 629] width 58 height 31
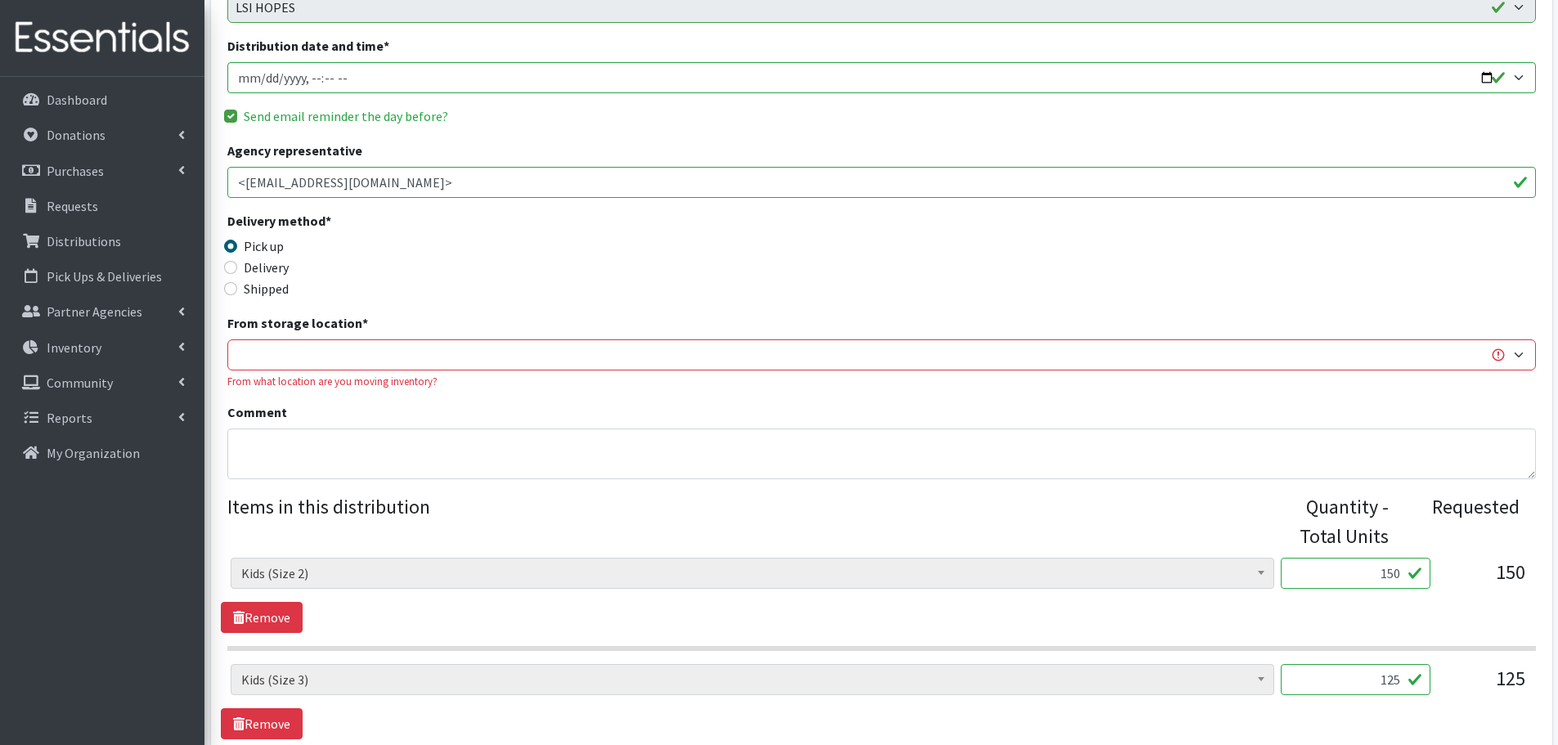
scroll to position [245, 0]
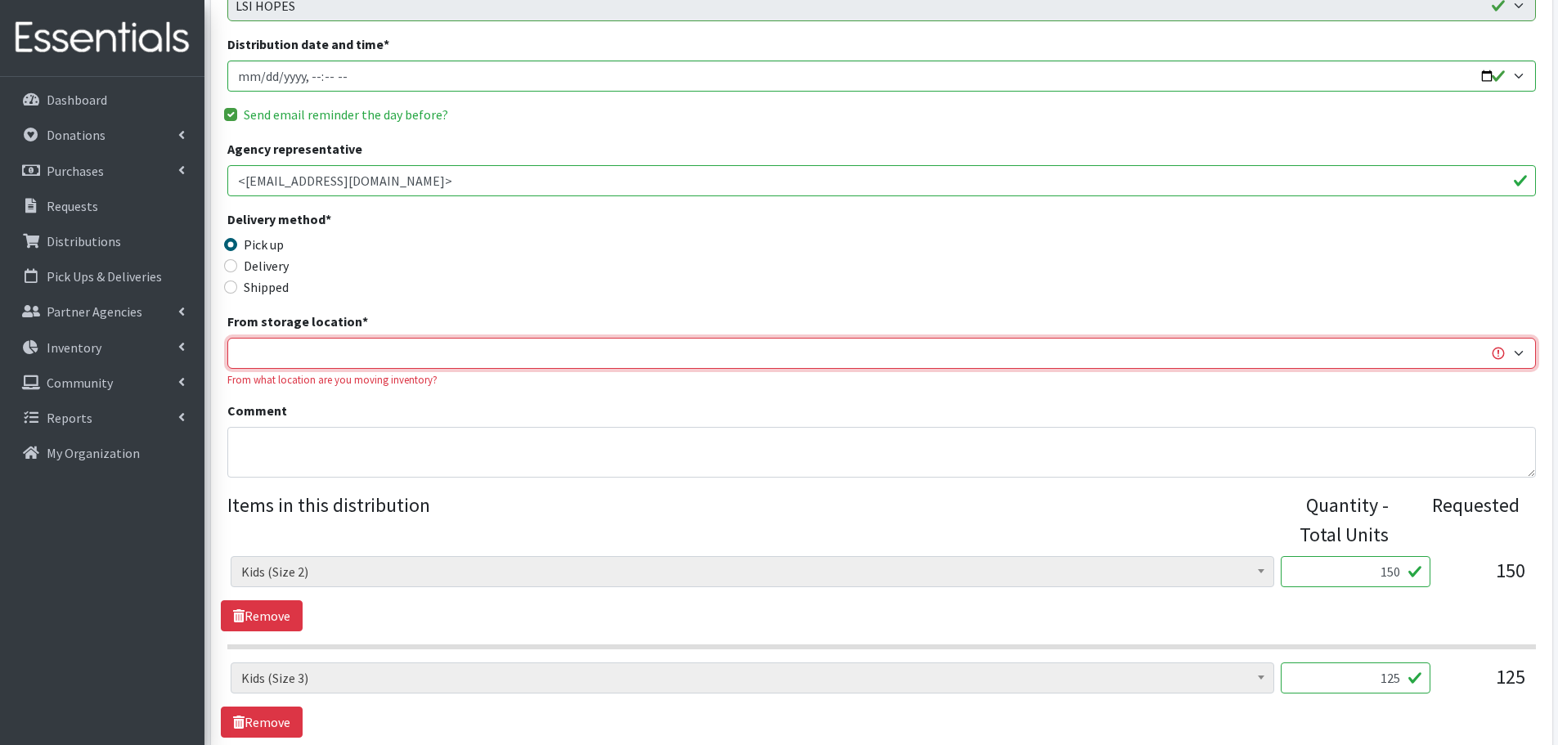
click at [1473, 362] on select "Trinity Public Health" at bounding box center [881, 353] width 1309 height 31
select select "493"
click at [227, 338] on select "Trinity Public Health" at bounding box center [881, 353] width 1309 height 31
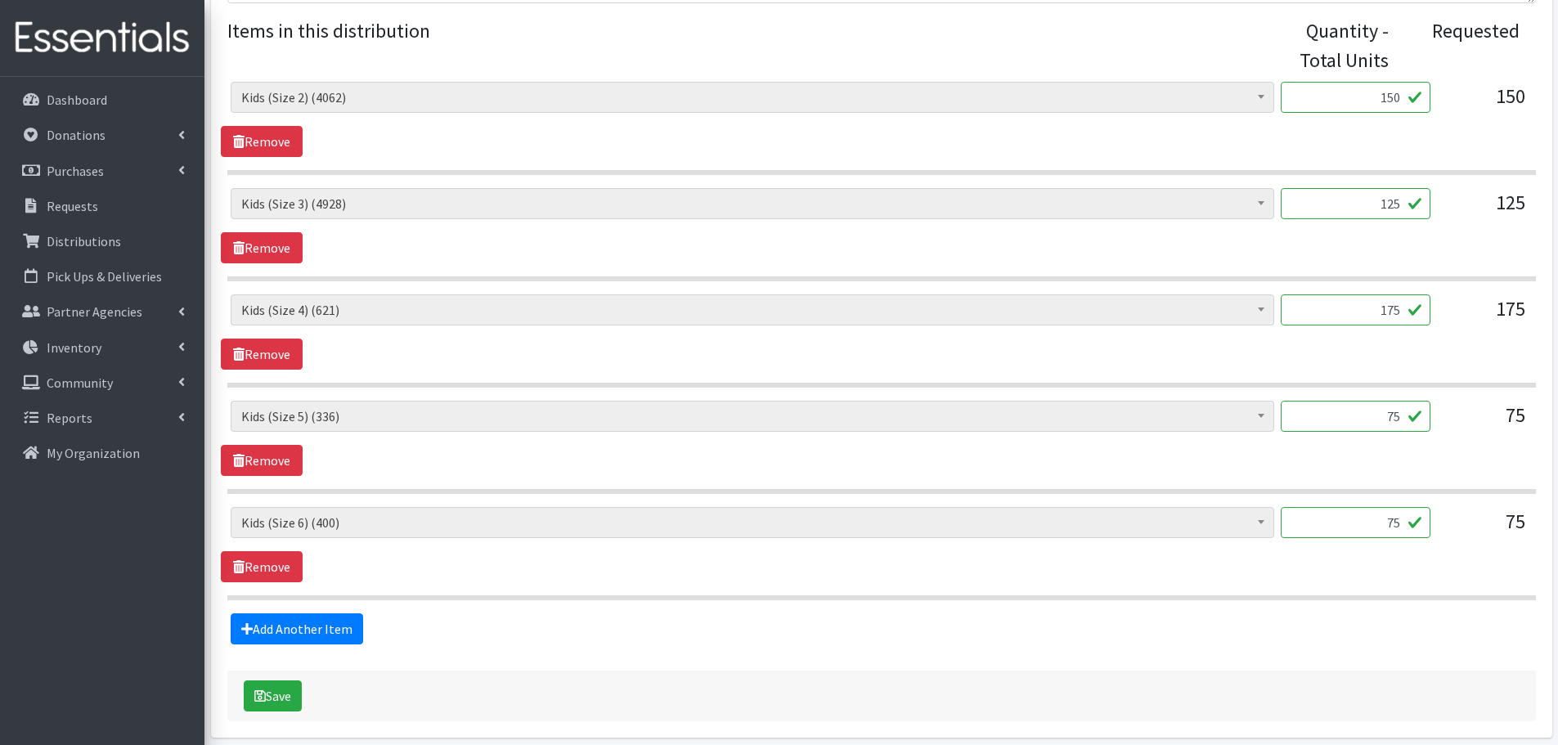
scroll to position [787, 0]
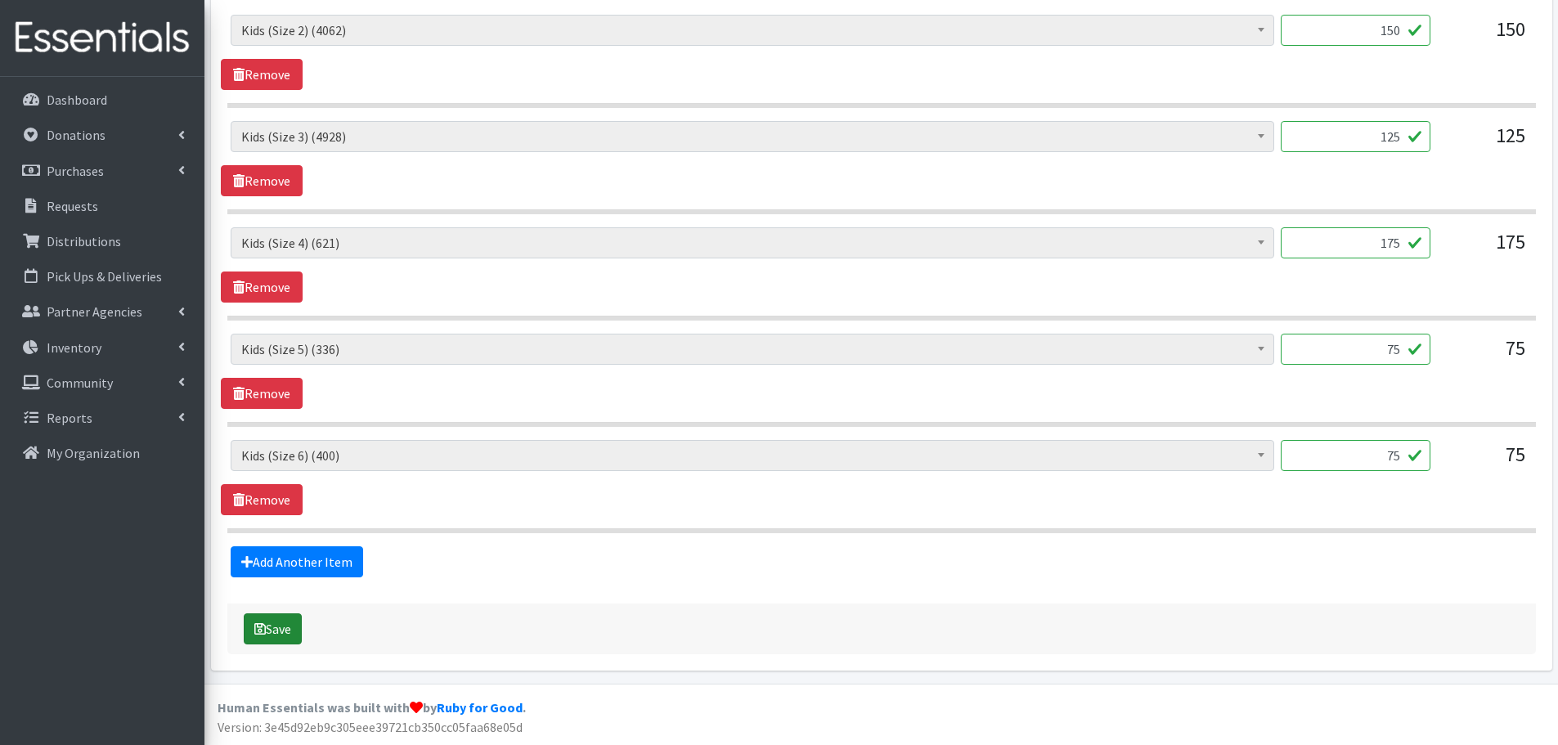
click at [281, 624] on button "Save" at bounding box center [273, 629] width 58 height 31
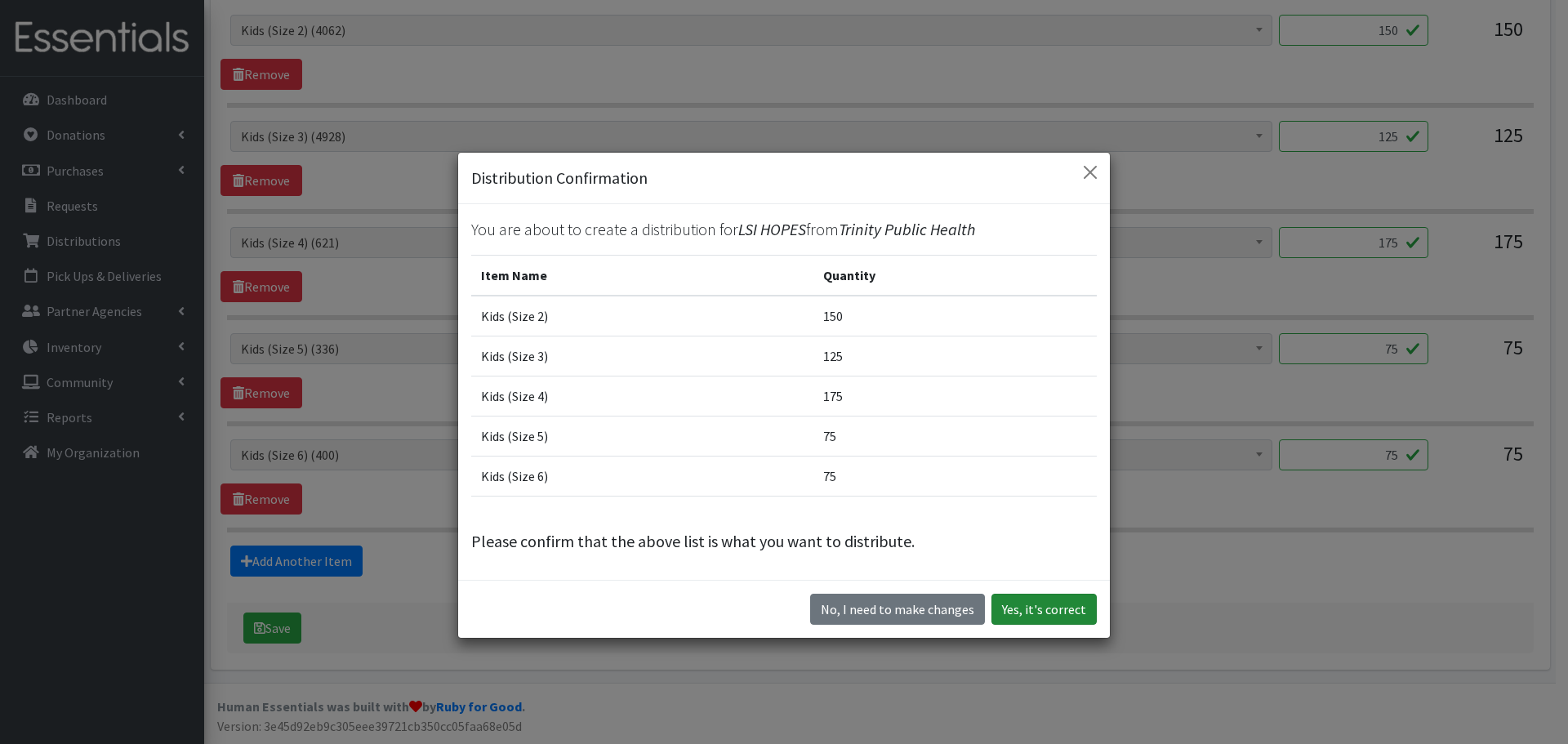
click at [1035, 608] on button "Yes, it's correct" at bounding box center [1044, 609] width 106 height 31
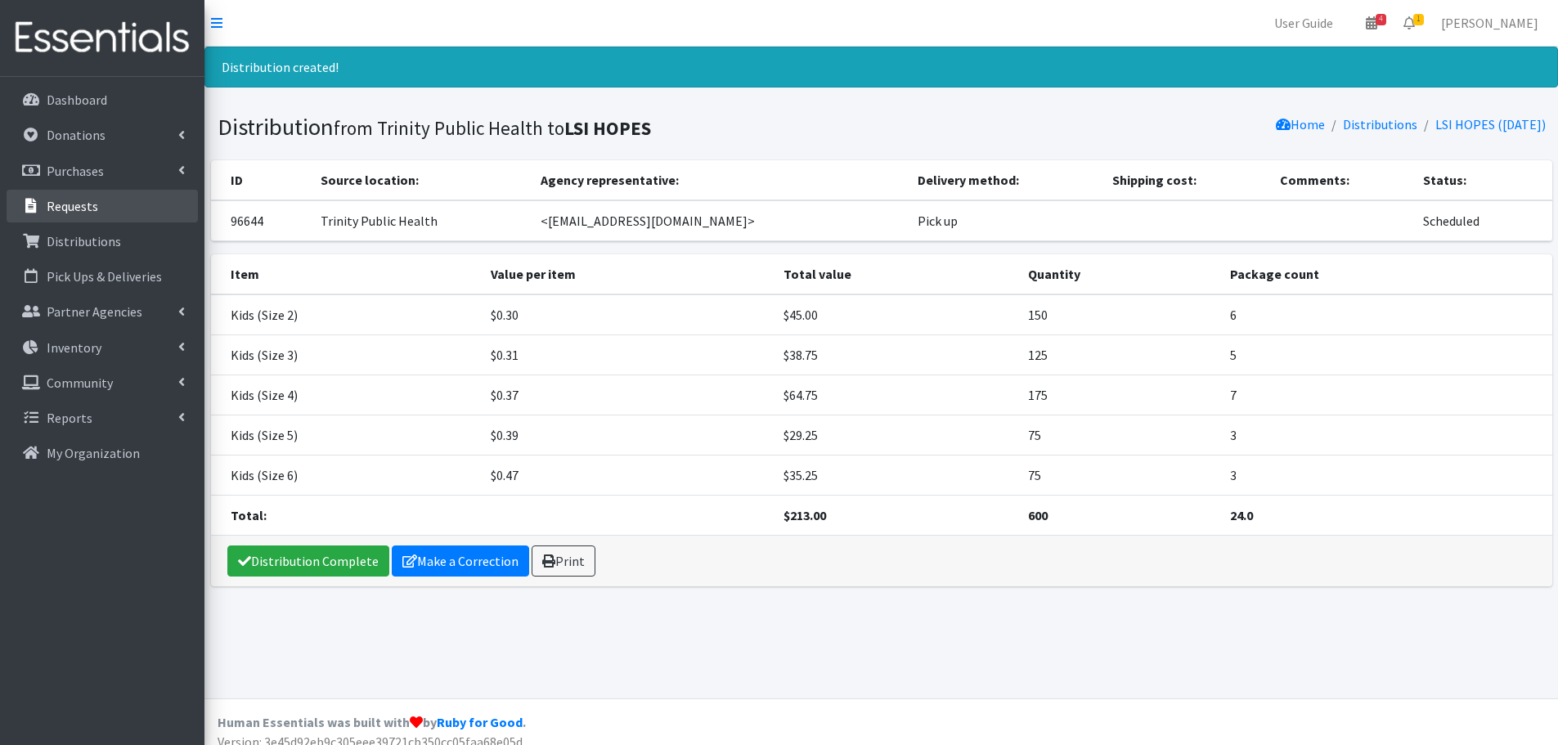
click at [85, 203] on p "Requests" at bounding box center [73, 206] width 52 height 16
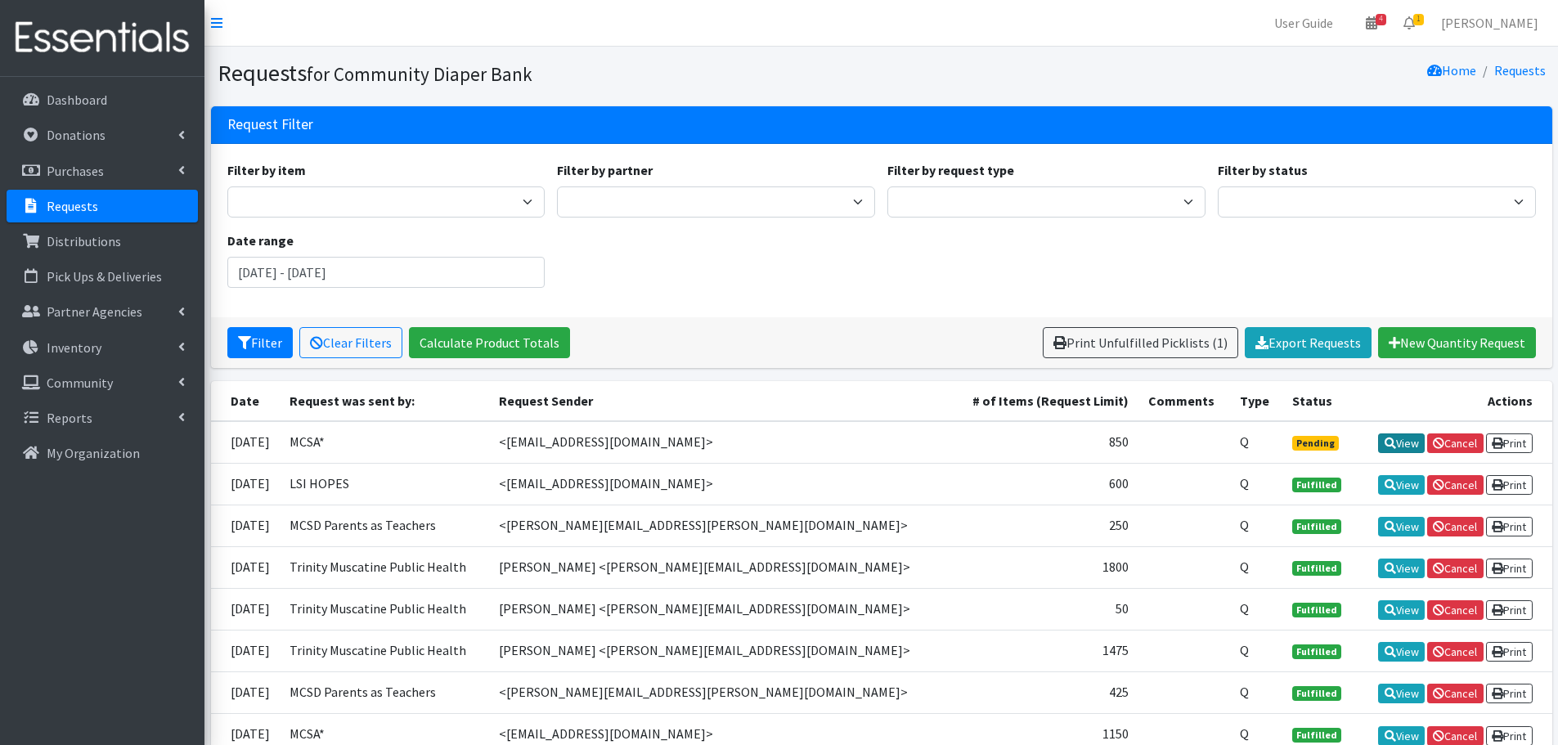
click at [1396, 443] on link "View" at bounding box center [1402, 444] width 47 height 20
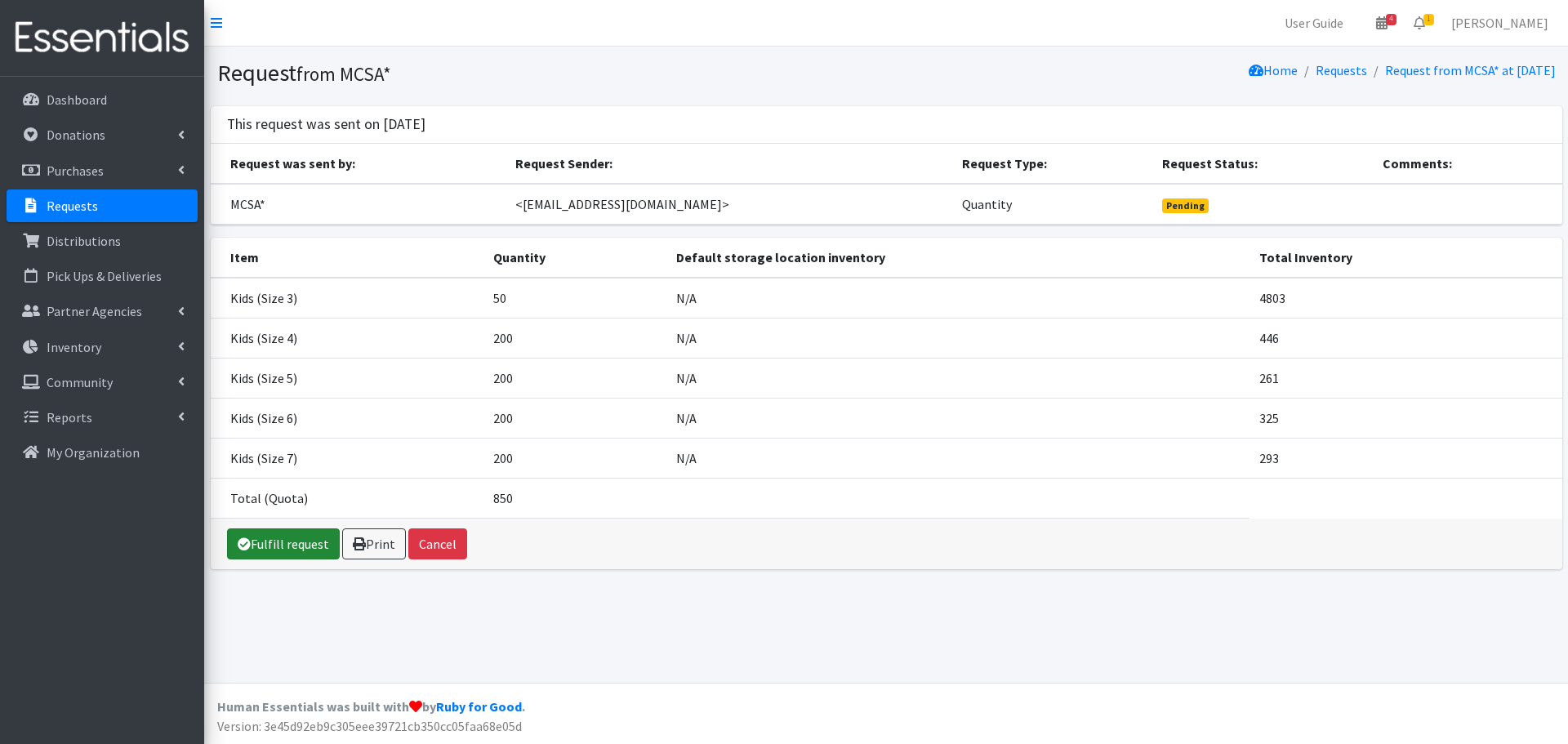
click at [285, 546] on link "Fulfill request" at bounding box center [282, 543] width 113 height 31
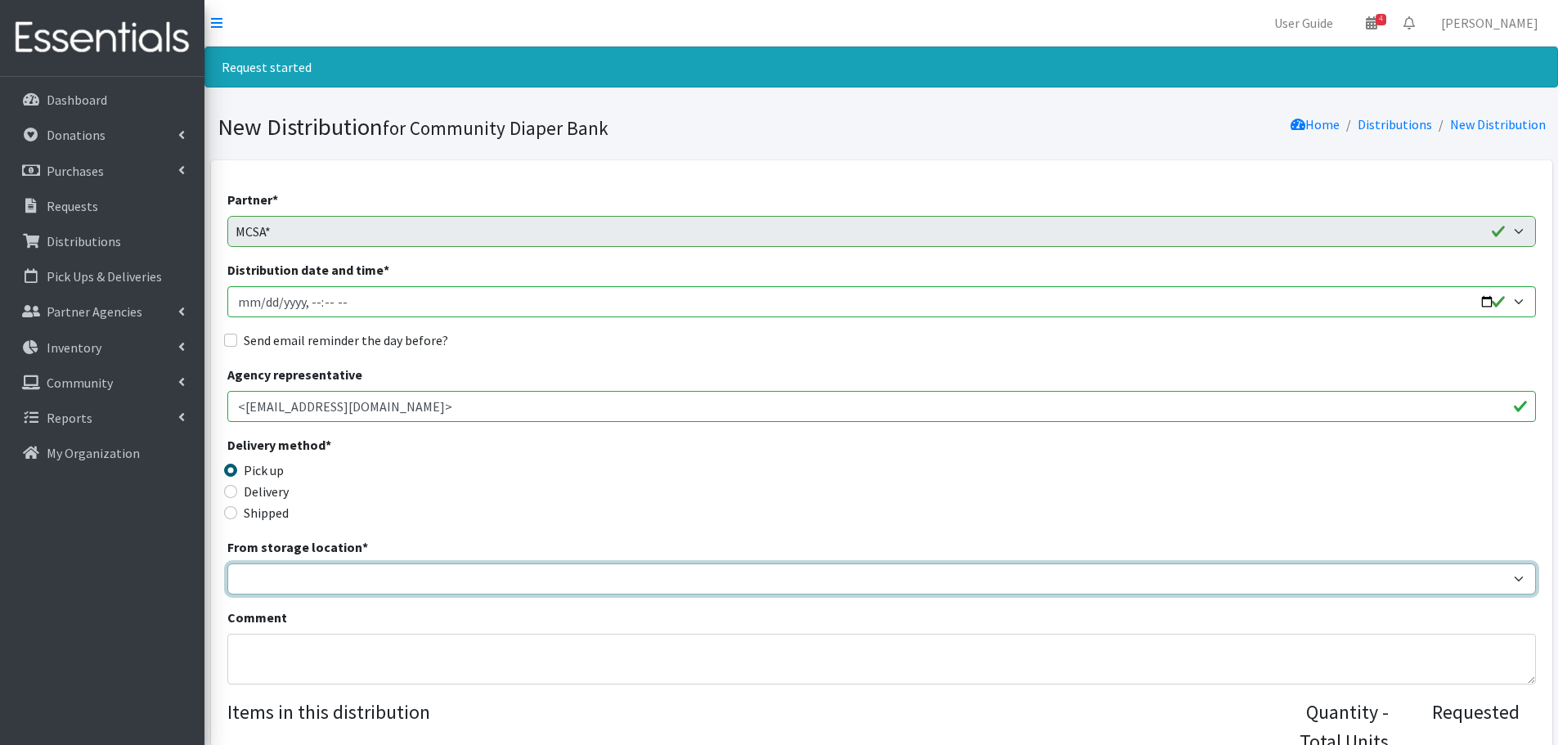
click at [472, 573] on select "Trinity Public Health" at bounding box center [881, 579] width 1309 height 31
select select "493"
click at [227, 564] on select "Trinity Public Health" at bounding box center [881, 579] width 1309 height 31
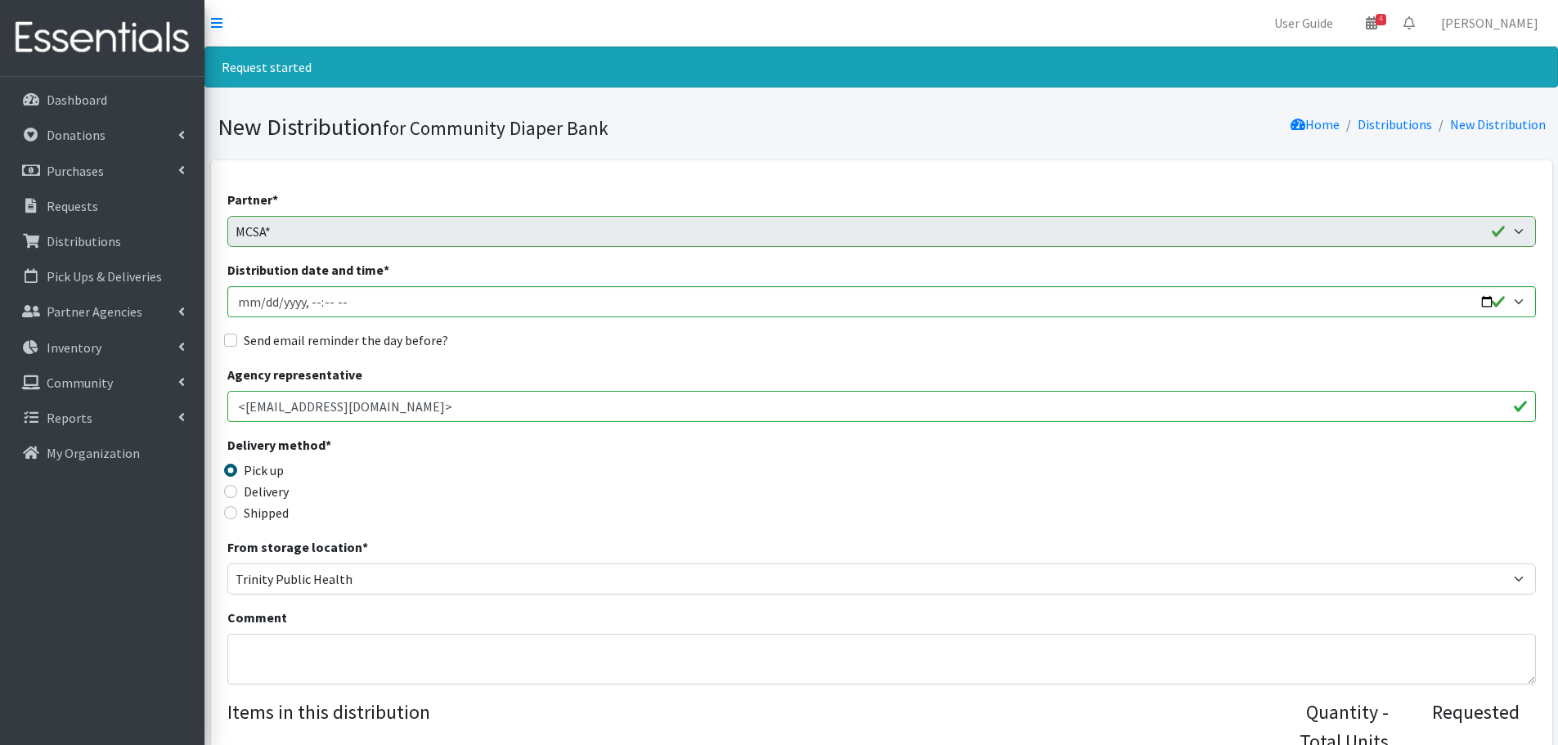
click at [247, 342] on label "Send email reminder the day before?" at bounding box center [346, 341] width 205 height 20
click at [237, 342] on input "Send email reminder the day before?" at bounding box center [230, 340] width 13 height 13
checkbox input "true"
click at [1485, 297] on input "Distribution date and time *" at bounding box center [881, 301] width 1309 height 31
type input "2025-09-19T13:00"
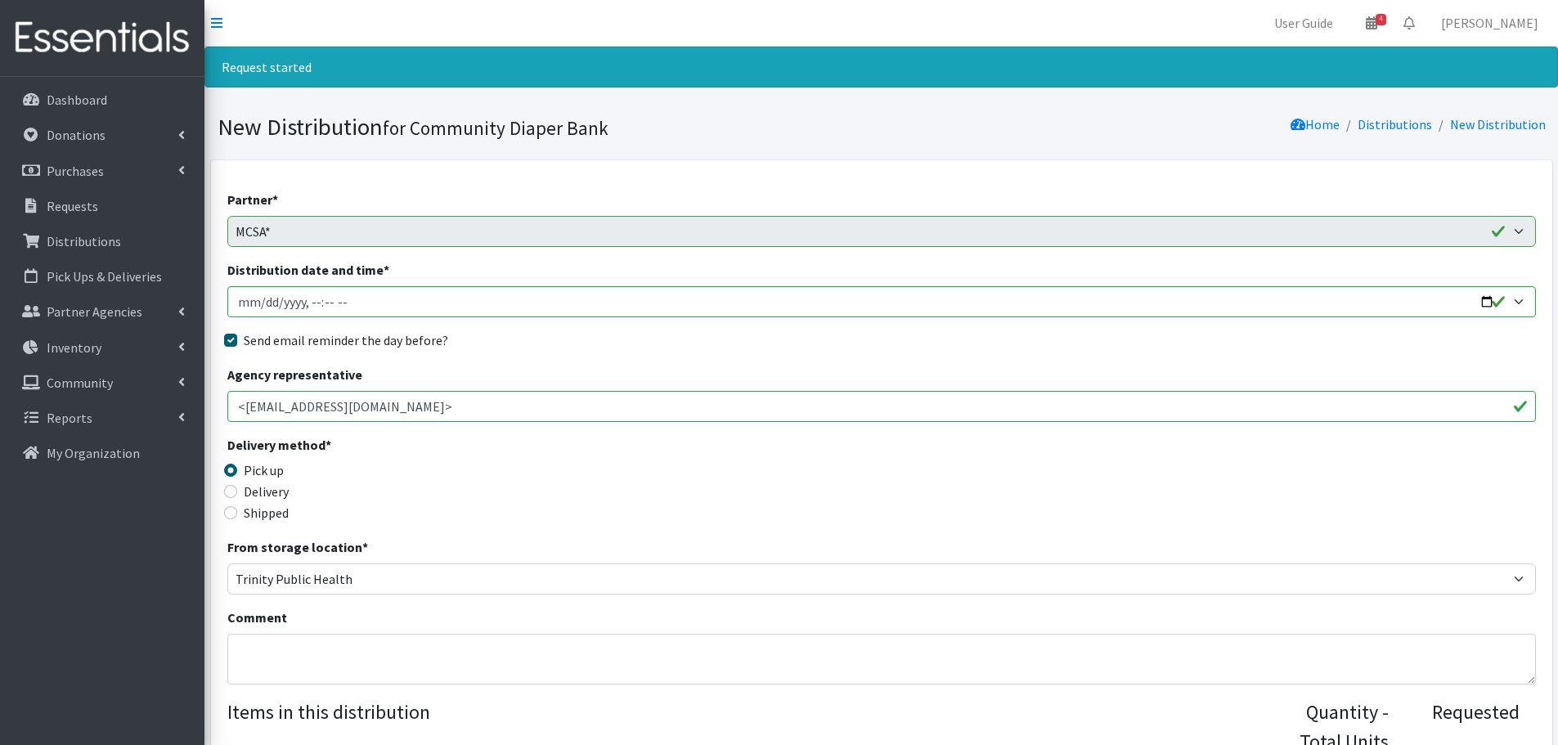
click at [721, 335] on div "Send email reminder the day before?" at bounding box center [881, 341] width 1309 height 20
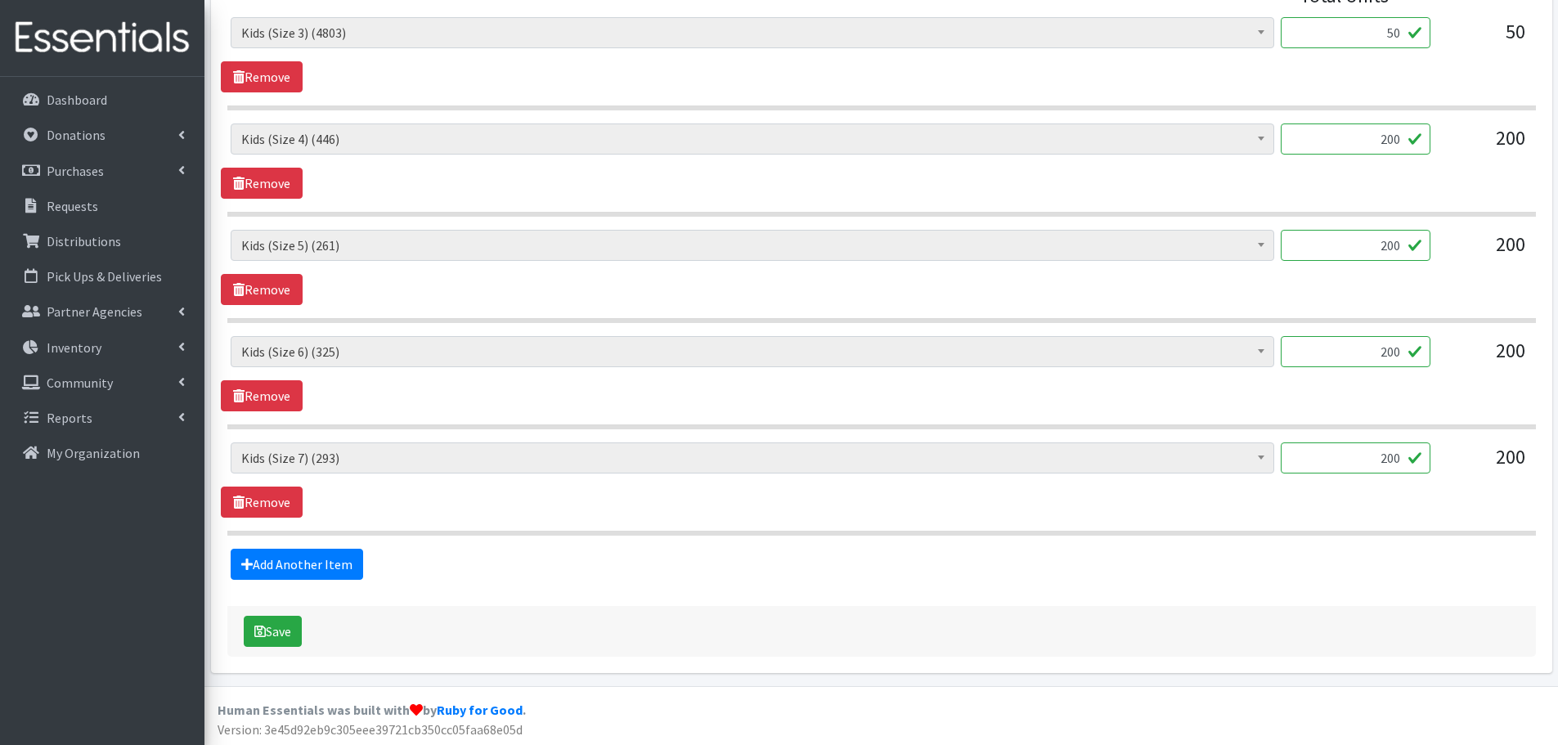
scroll to position [749, 0]
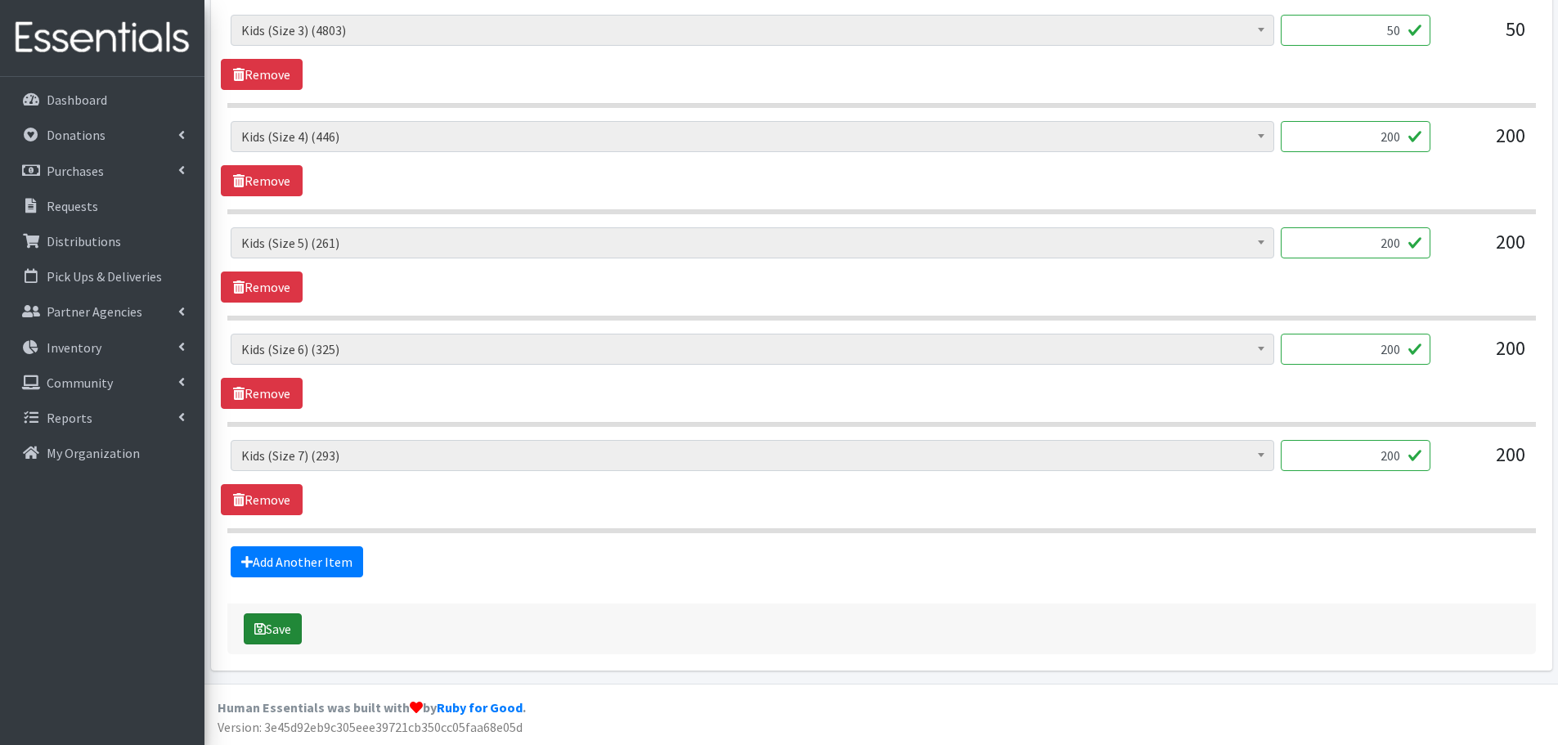
click at [283, 630] on button "Save" at bounding box center [273, 629] width 58 height 31
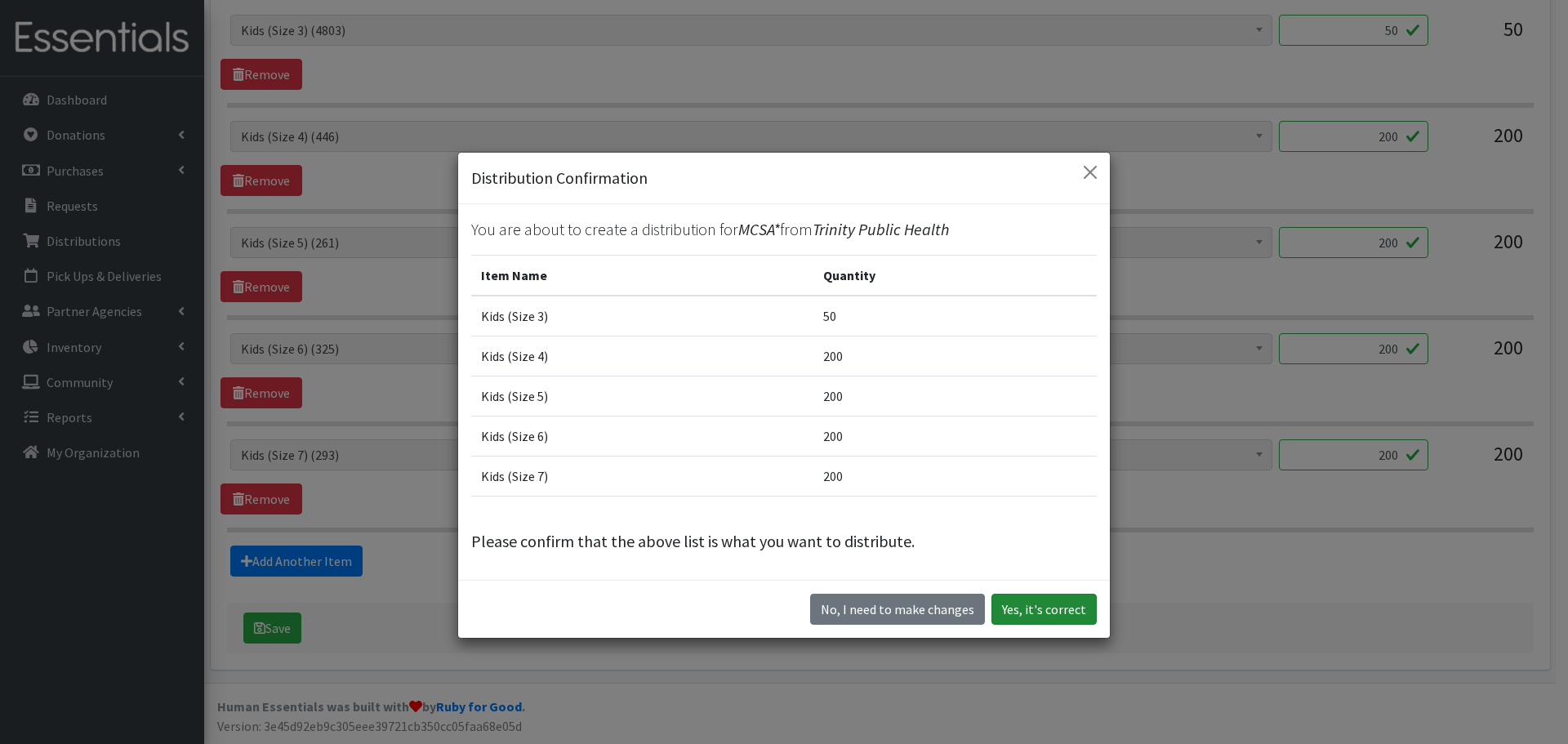
click at [1052, 608] on button "Yes, it's correct" at bounding box center [1044, 609] width 106 height 31
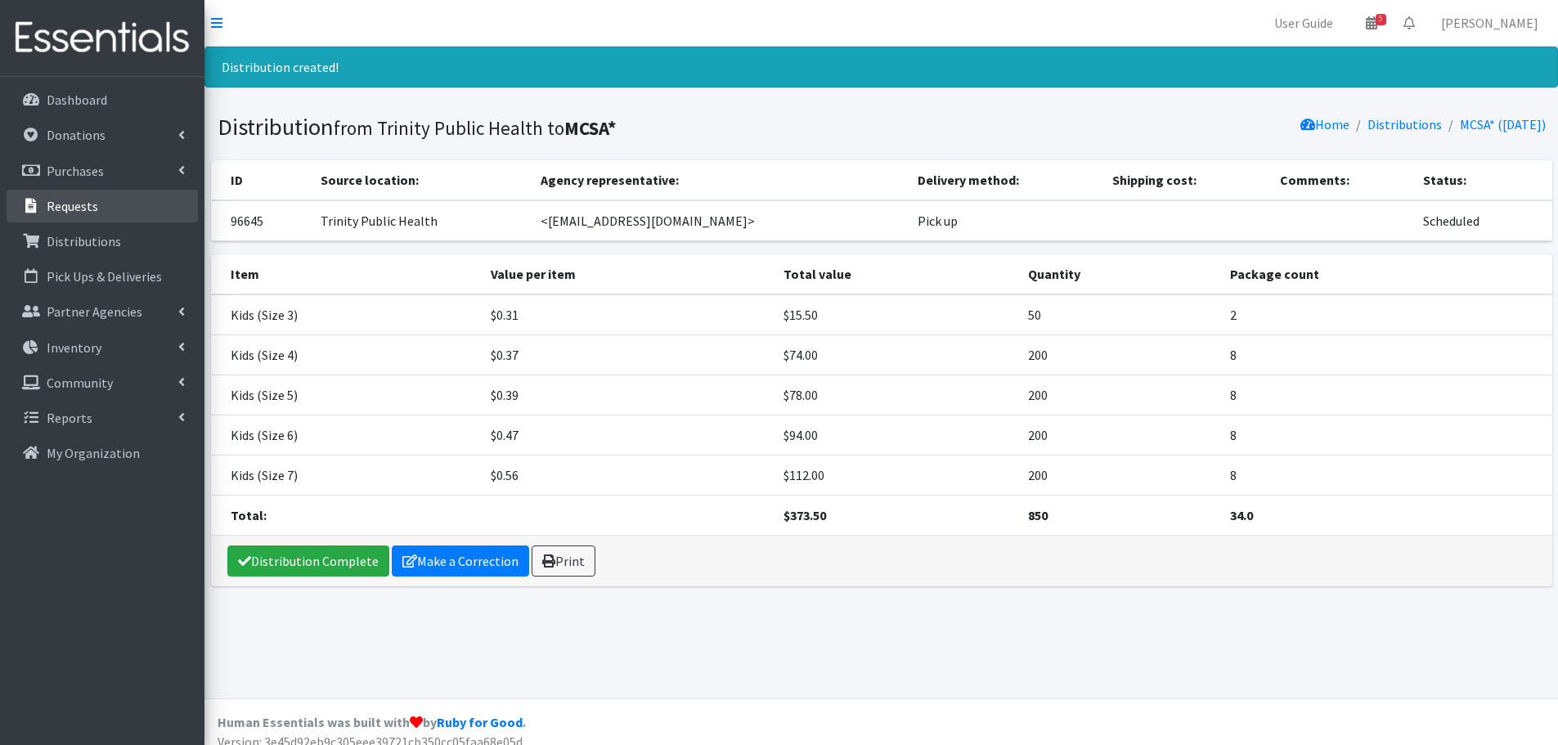
click at [104, 211] on link "Requests" at bounding box center [102, 206] width 191 height 33
